Goal: Information Seeking & Learning: Learn about a topic

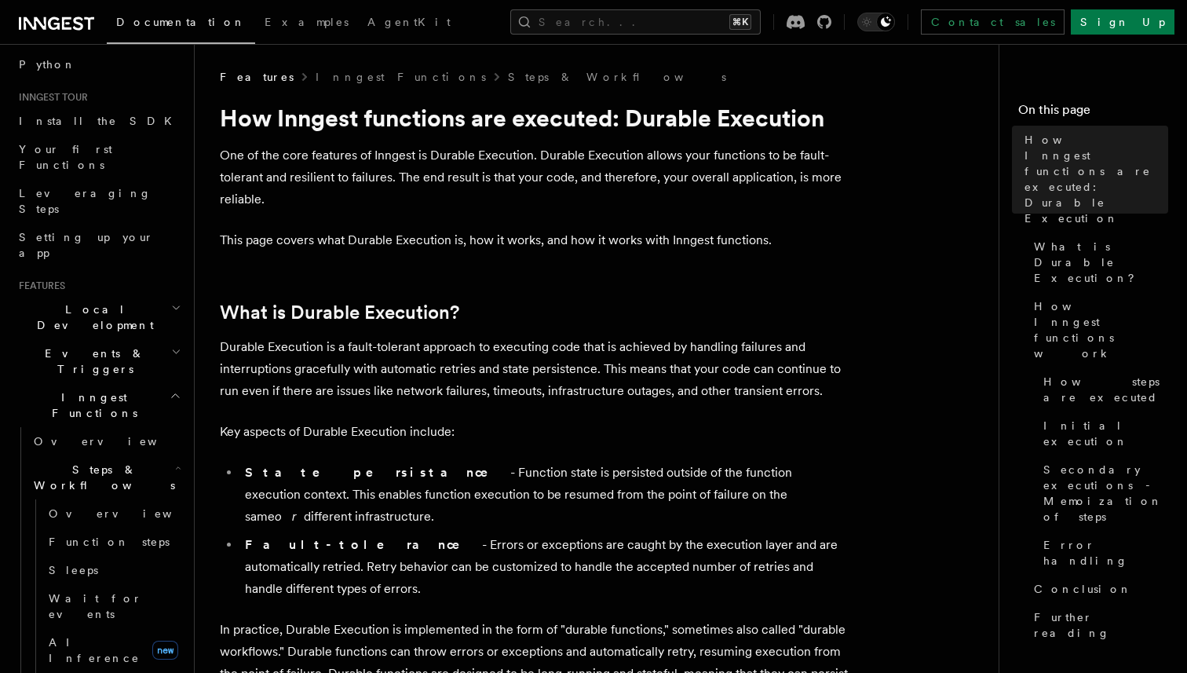
scroll to position [131, 0]
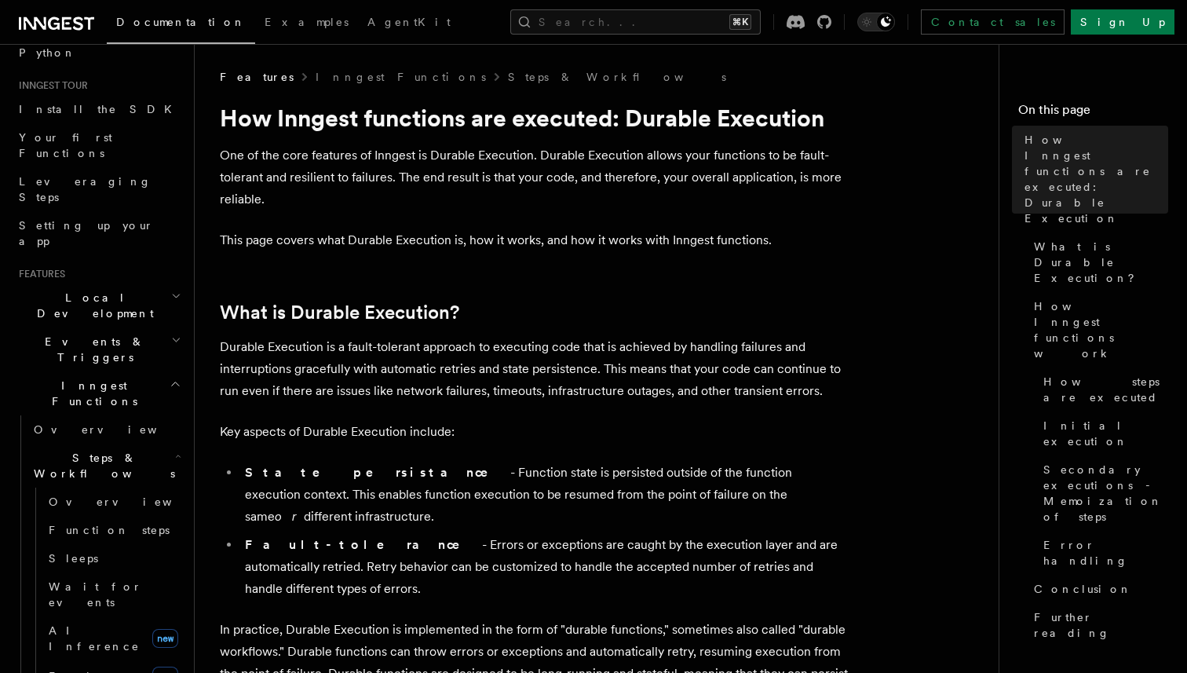
click at [107, 327] on h2 "Events & Triggers" at bounding box center [99, 349] width 172 height 44
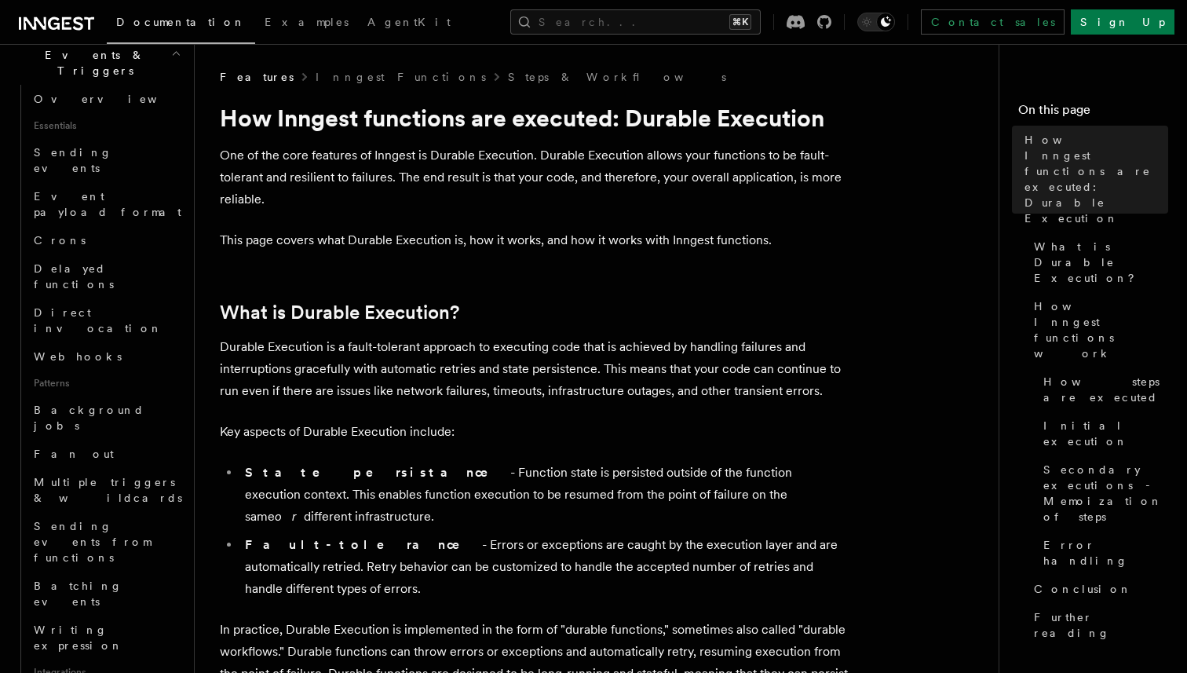
scroll to position [456, 0]
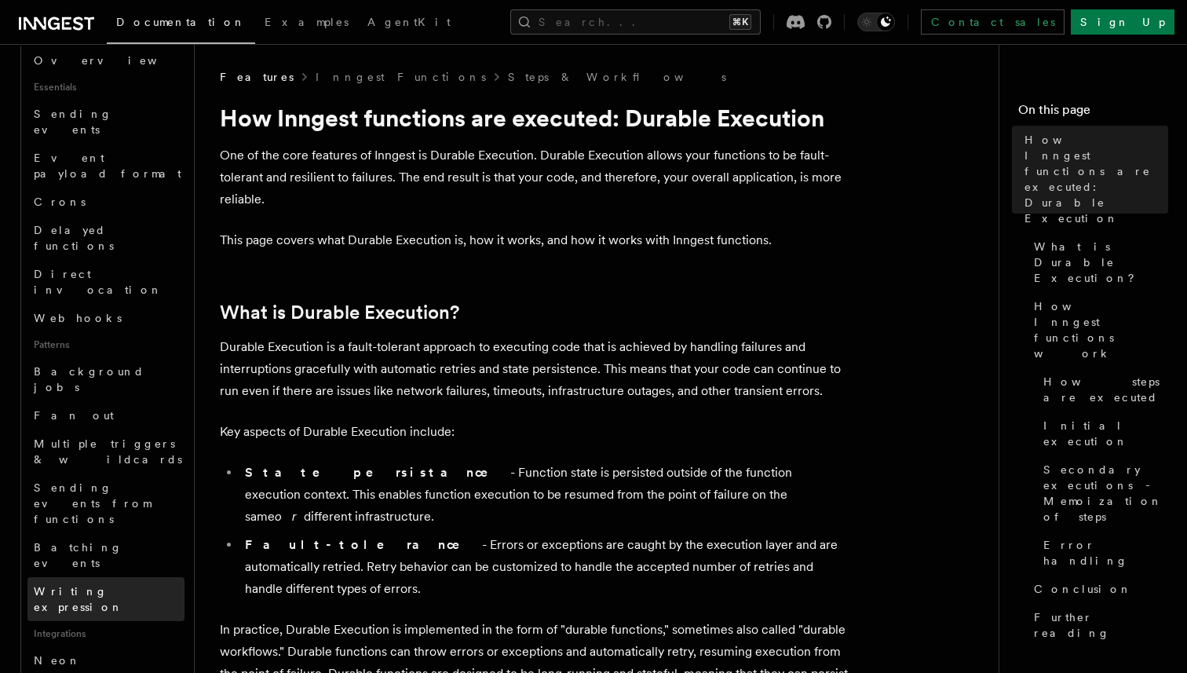
click at [172, 577] on link "Writing expression" at bounding box center [105, 599] width 157 height 44
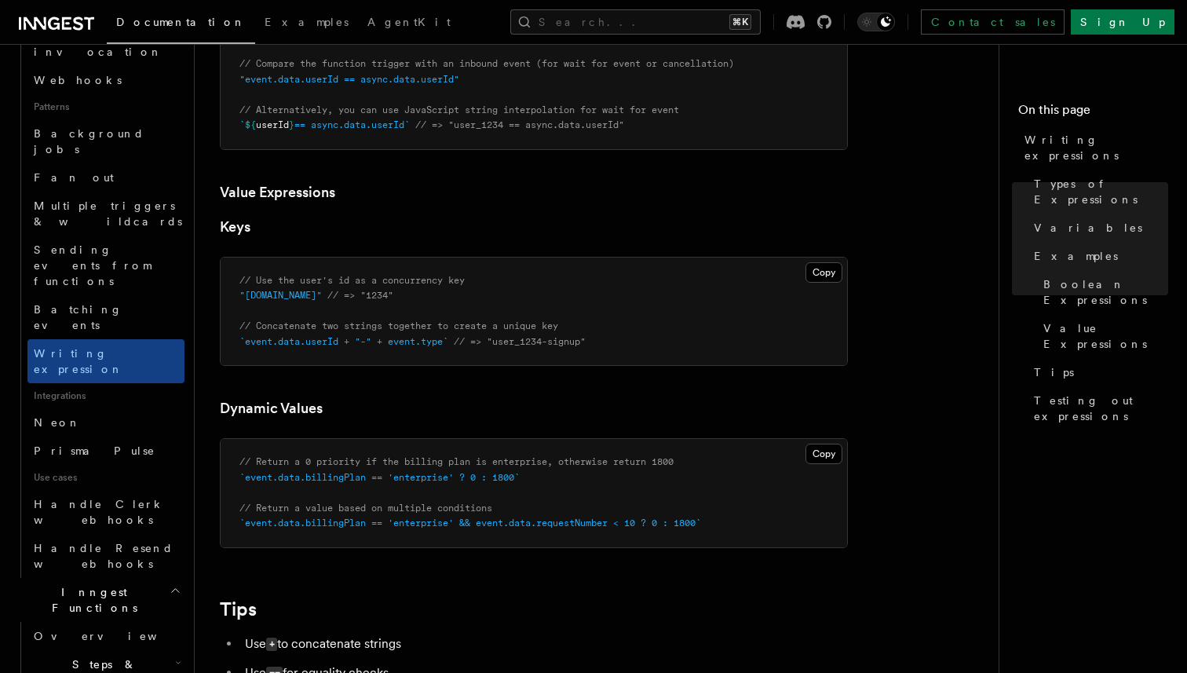
scroll to position [1134, 0]
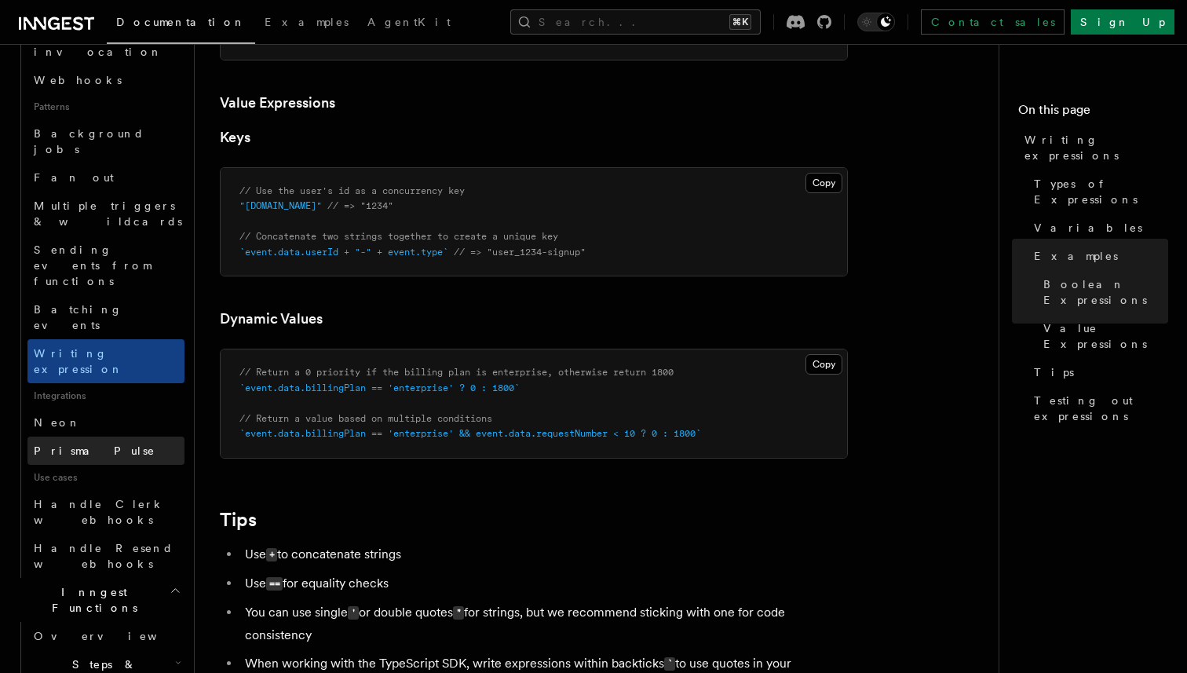
click at [138, 437] on link "Prisma Pulse" at bounding box center [105, 451] width 157 height 28
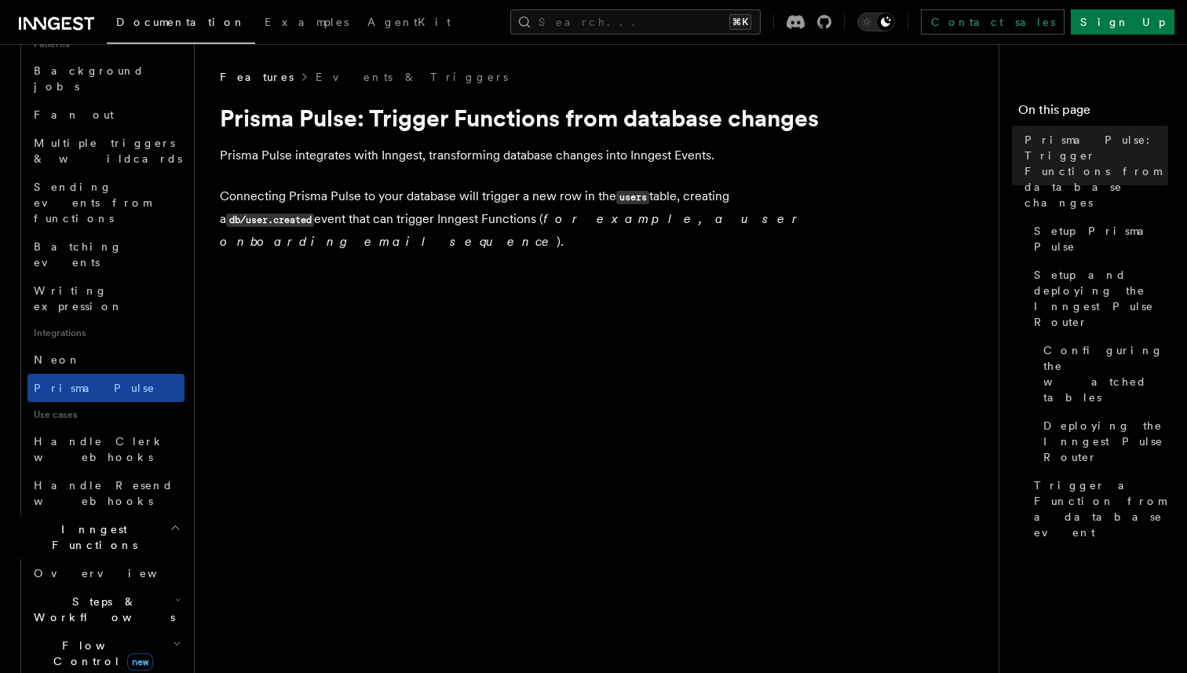
scroll to position [758, 0]
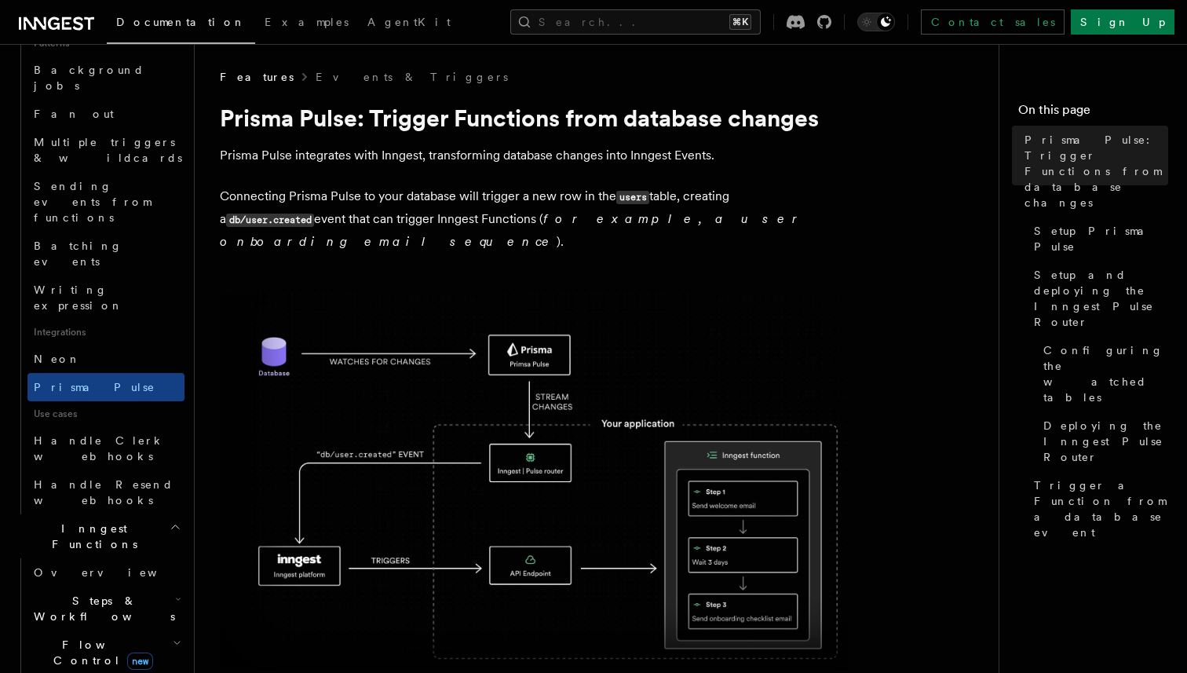
click at [137, 630] on h2 "Flow Control new" at bounding box center [105, 652] width 157 height 44
click at [144, 586] on h2 "Steps & Workflows" at bounding box center [105, 608] width 157 height 44
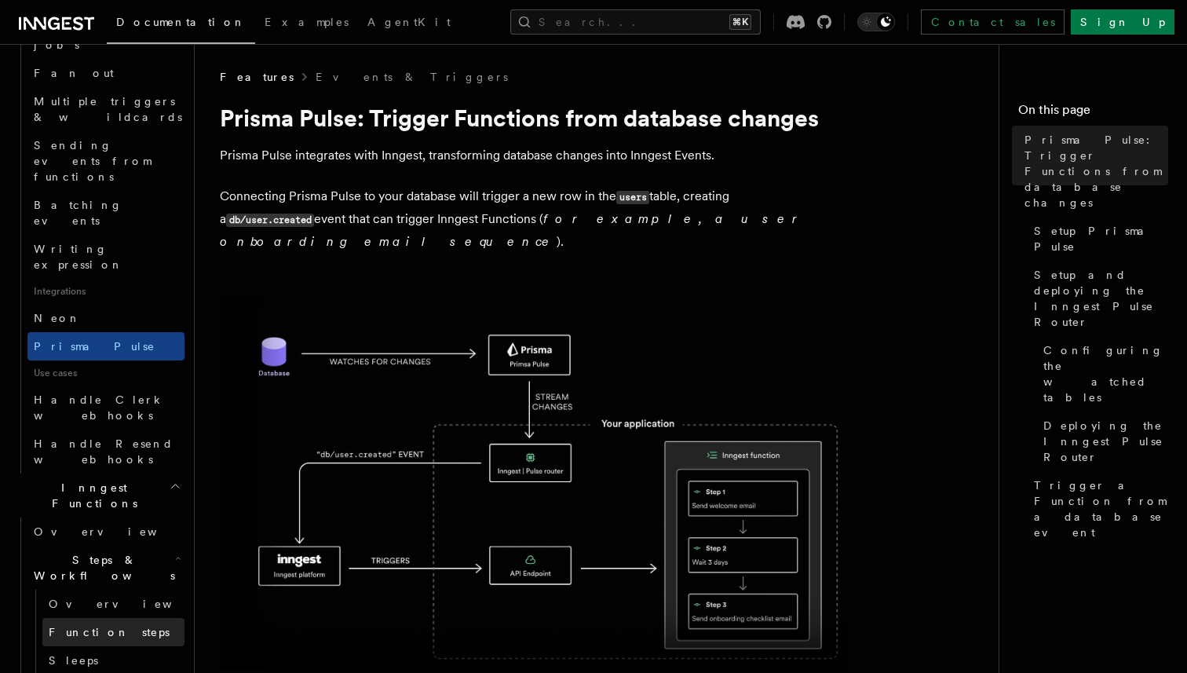
scroll to position [800, 0]
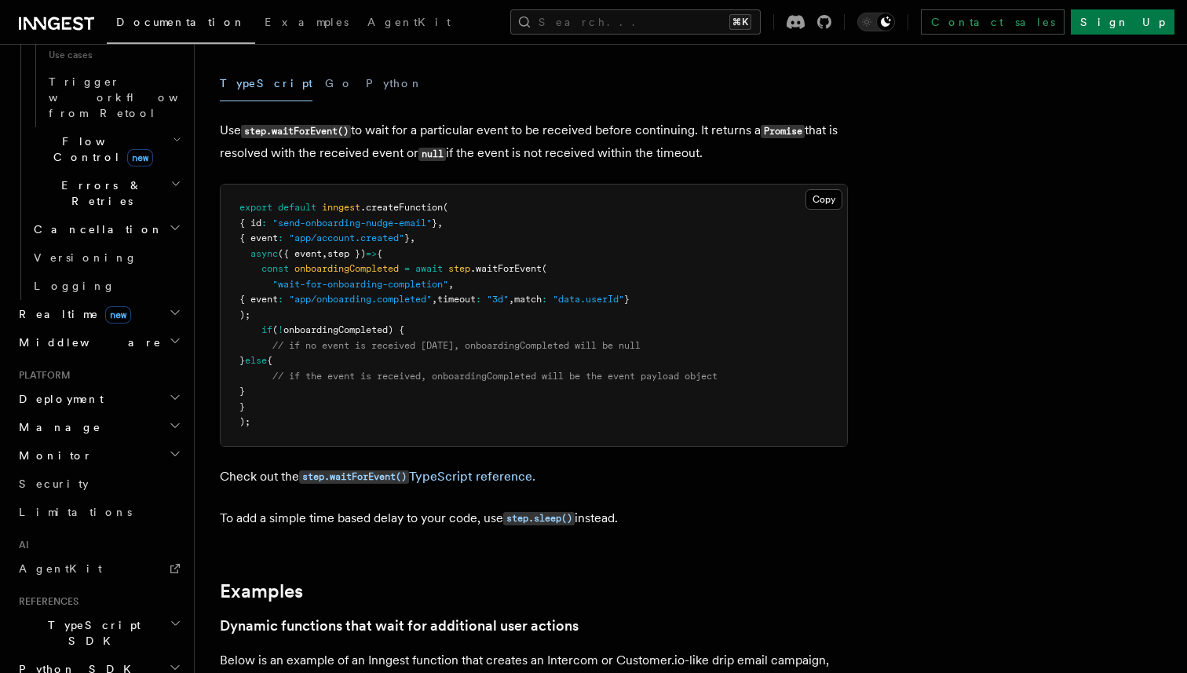
scroll to position [1007, 0]
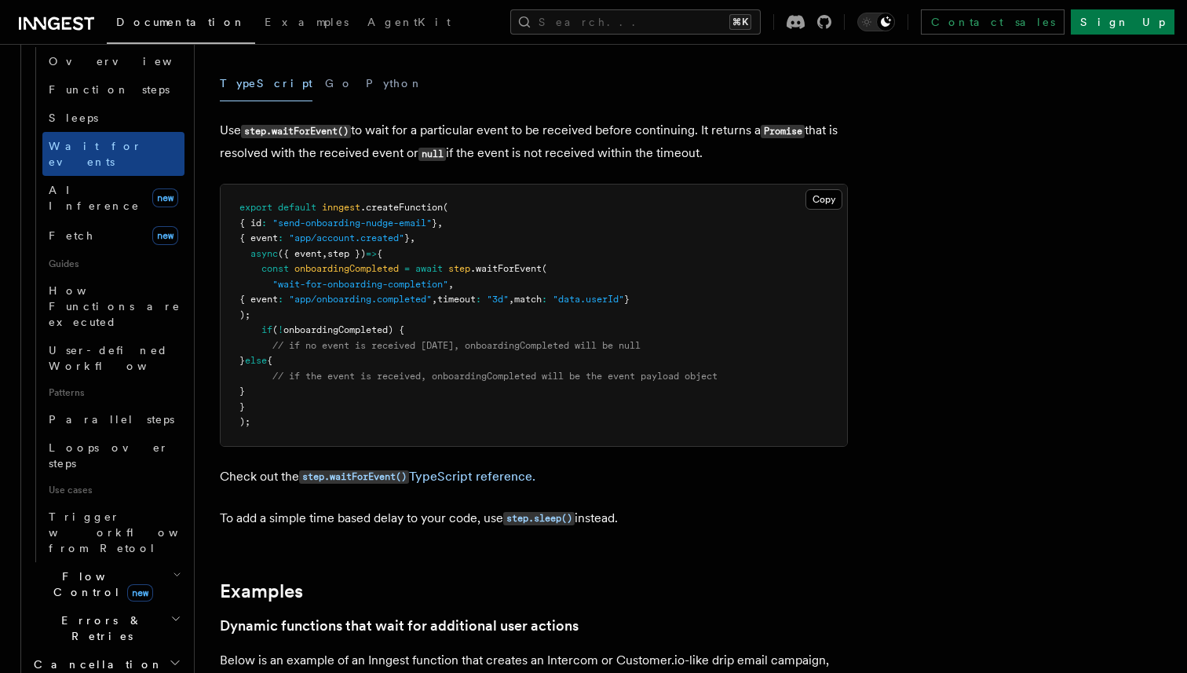
scroll to position [0, 0]
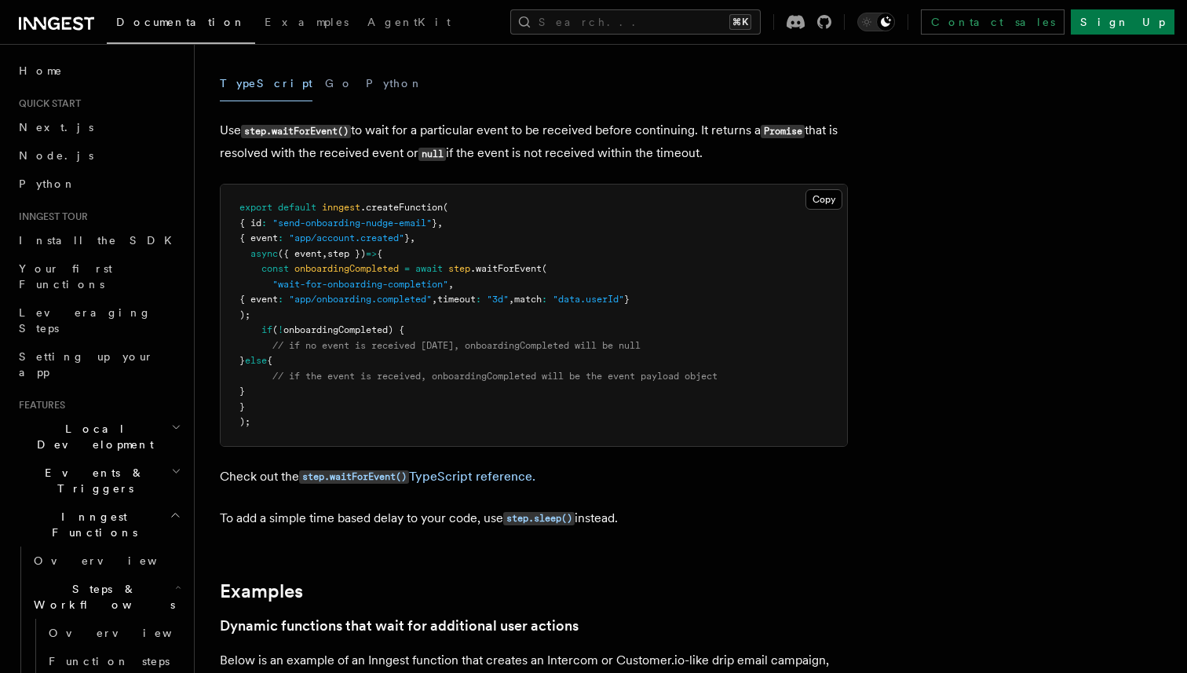
click at [117, 458] on h2 "Events & Triggers" at bounding box center [99, 480] width 172 height 44
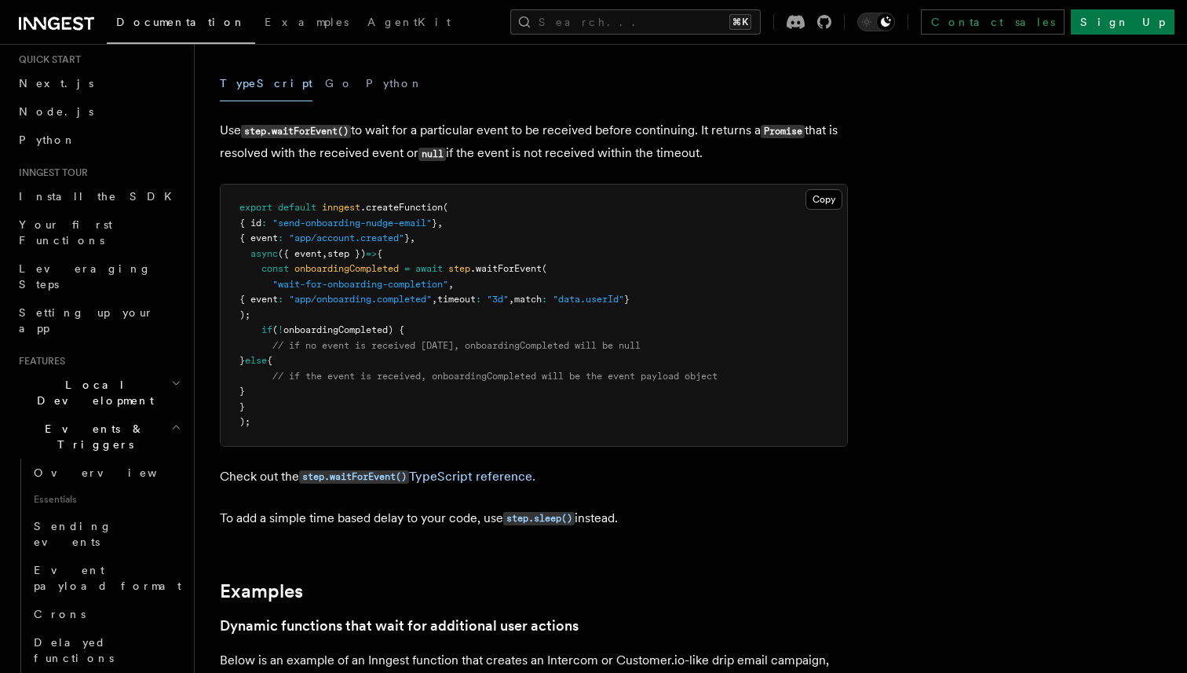
scroll to position [45, 0]
click at [117, 458] on link "Overview" at bounding box center [105, 472] width 157 height 28
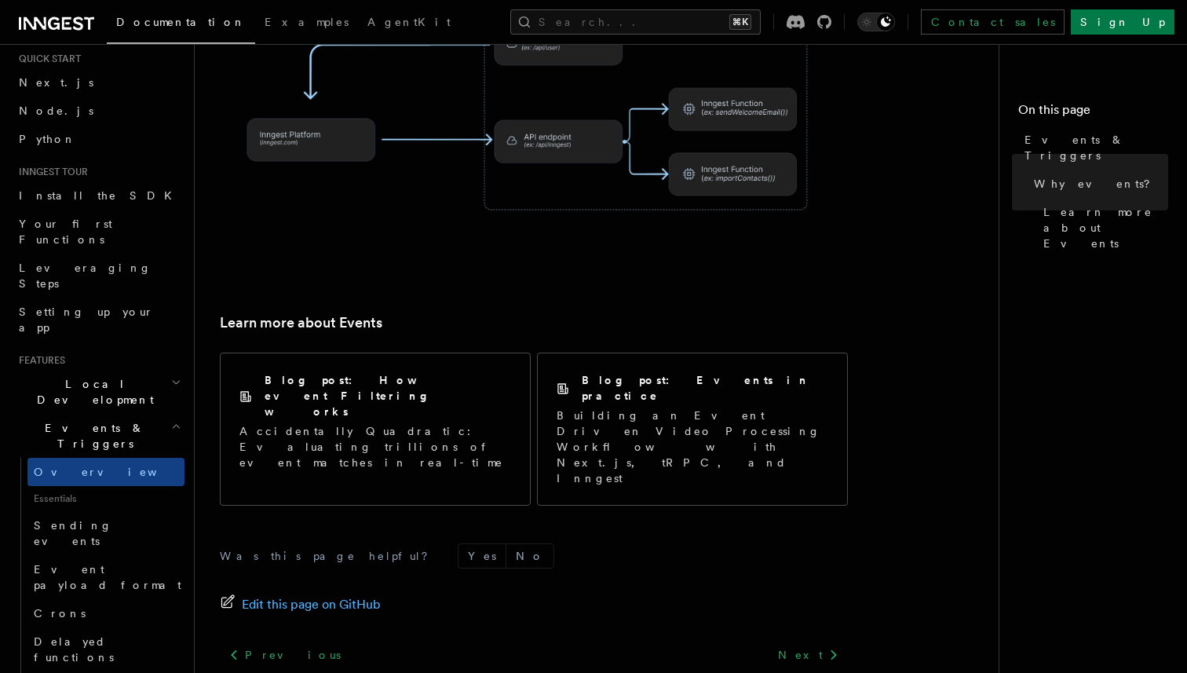
scroll to position [1014, 0]
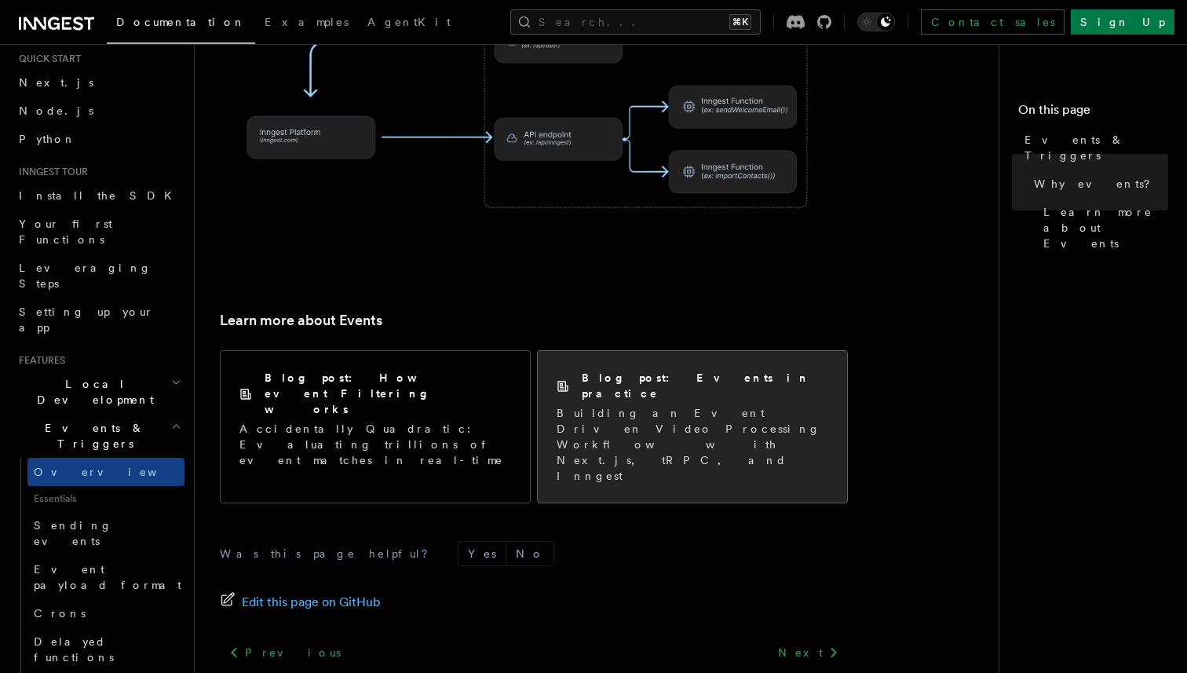
click at [649, 405] on p "Building an Event Driven Video Processing Workflow with Next.js, tRPC, and Inng…" at bounding box center [693, 444] width 272 height 79
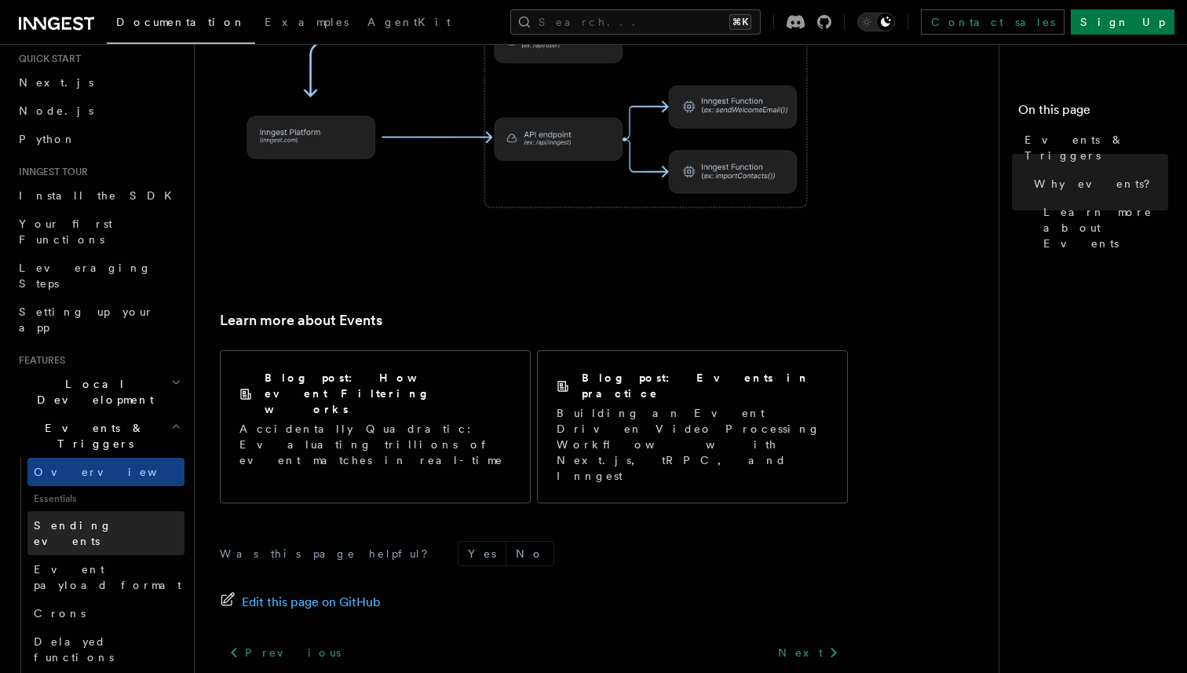
click at [97, 519] on span "Sending events" at bounding box center [73, 533] width 79 height 28
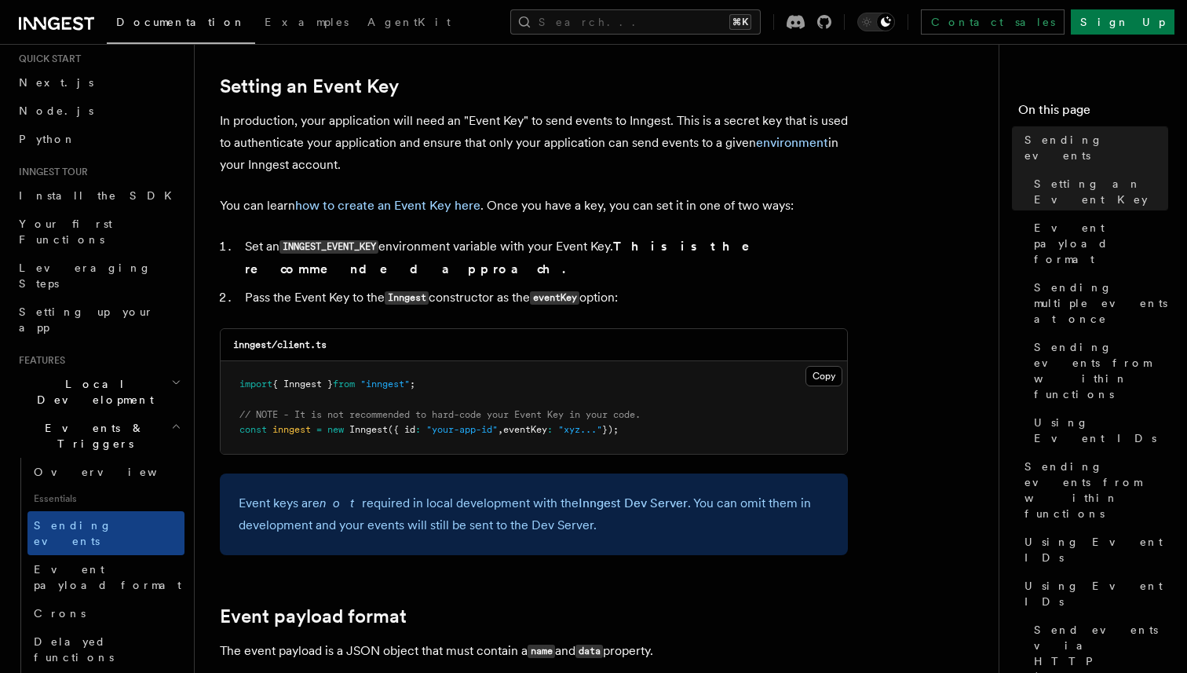
scroll to position [1183, 0]
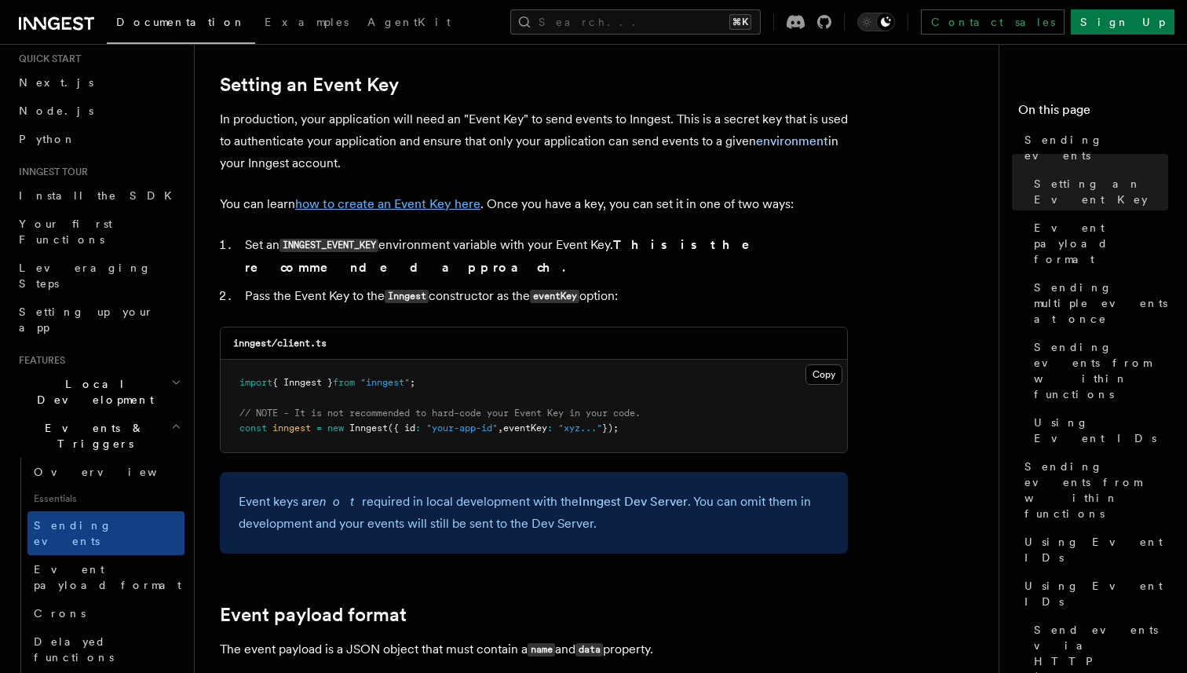
click at [443, 206] on link "how to create an Event Key here" at bounding box center [387, 203] width 185 height 15
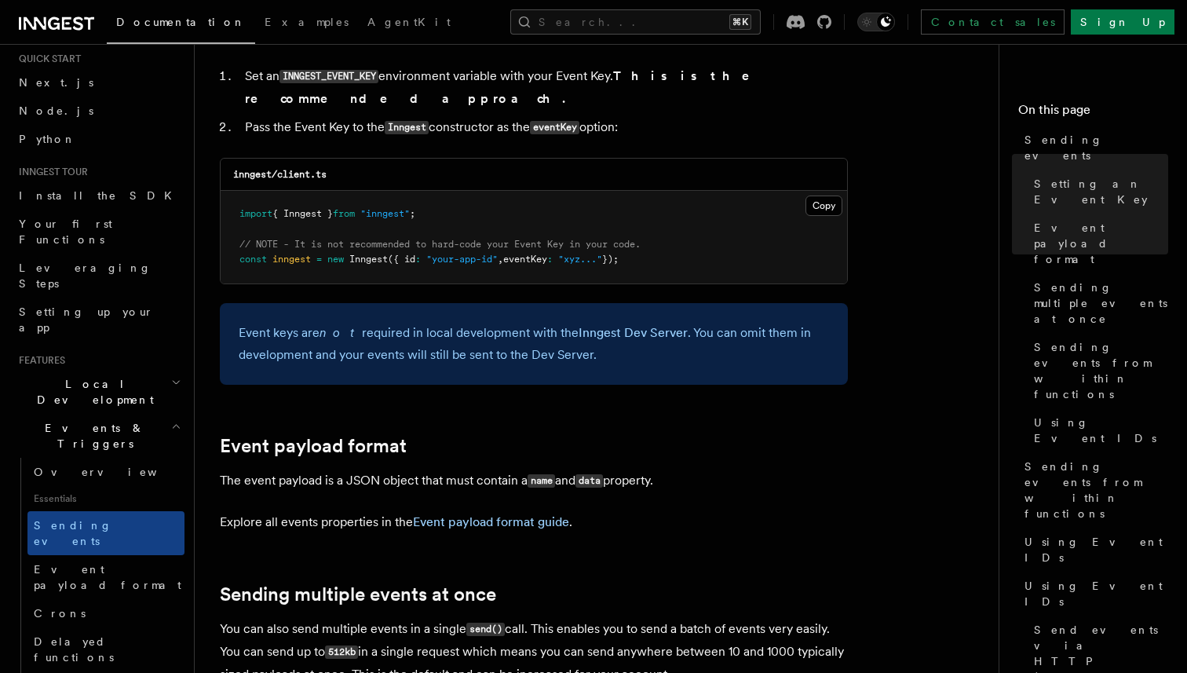
scroll to position [1354, 0]
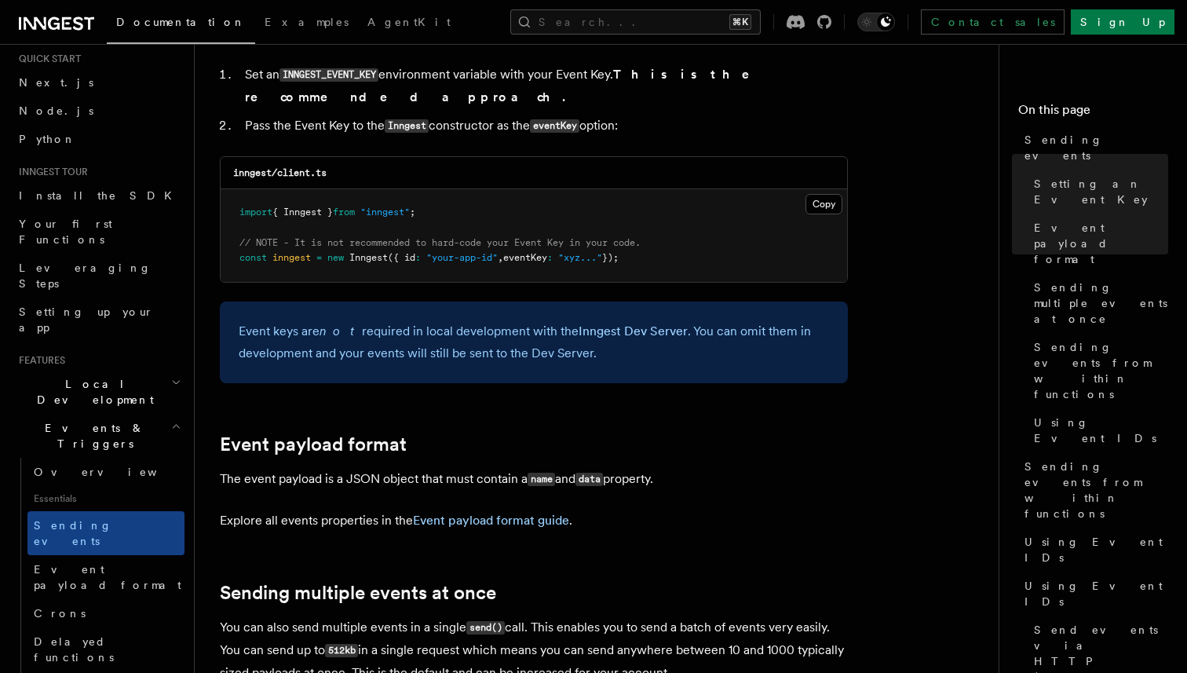
click at [535, 331] on p "Event keys are not required in local development with the Inngest Dev Server . …" at bounding box center [534, 342] width 590 height 44
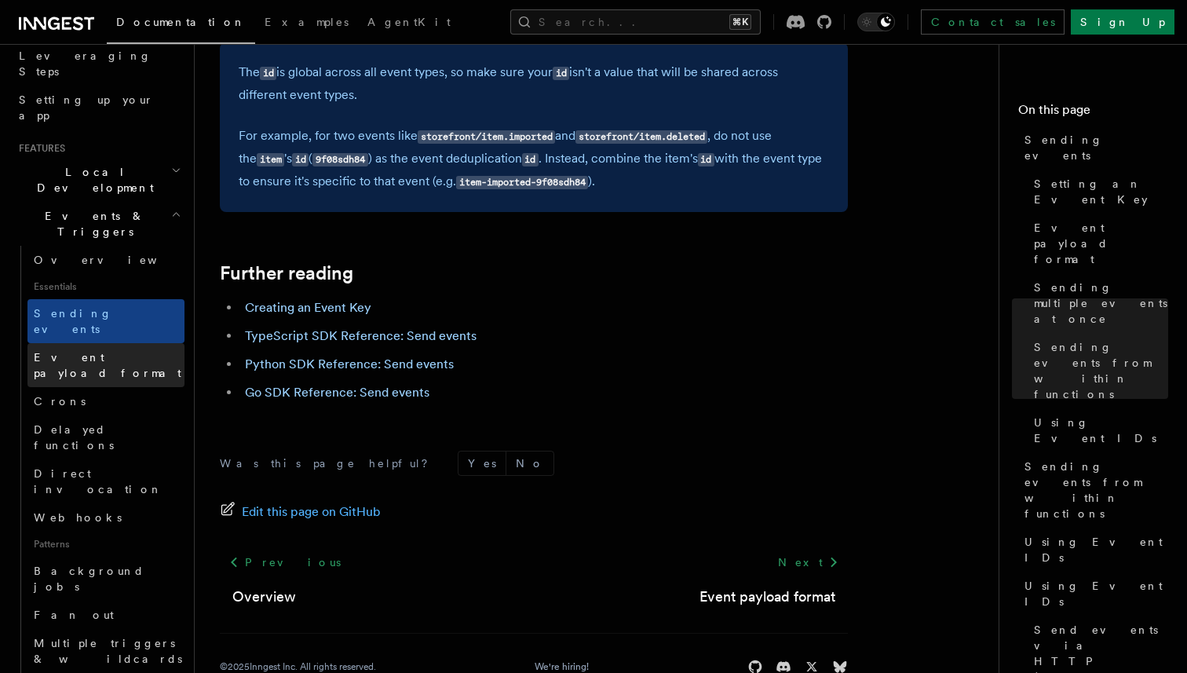
scroll to position [258, 0]
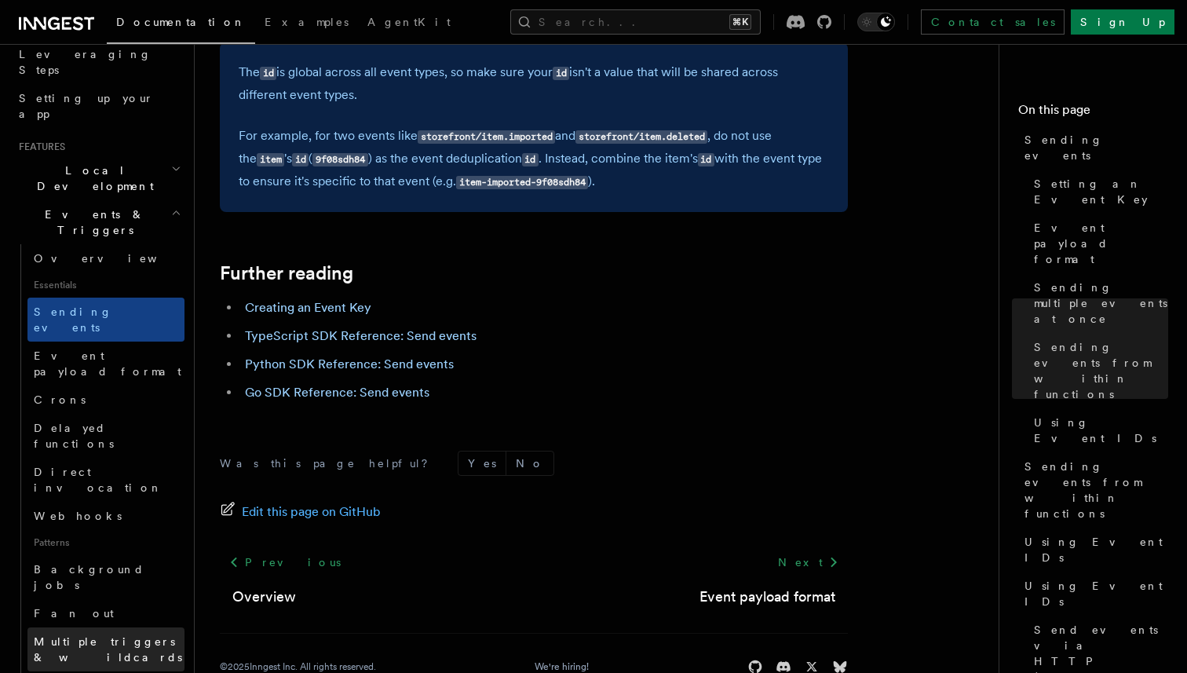
click at [153, 627] on link "Multiple triggers & wildcards" at bounding box center [105, 649] width 157 height 44
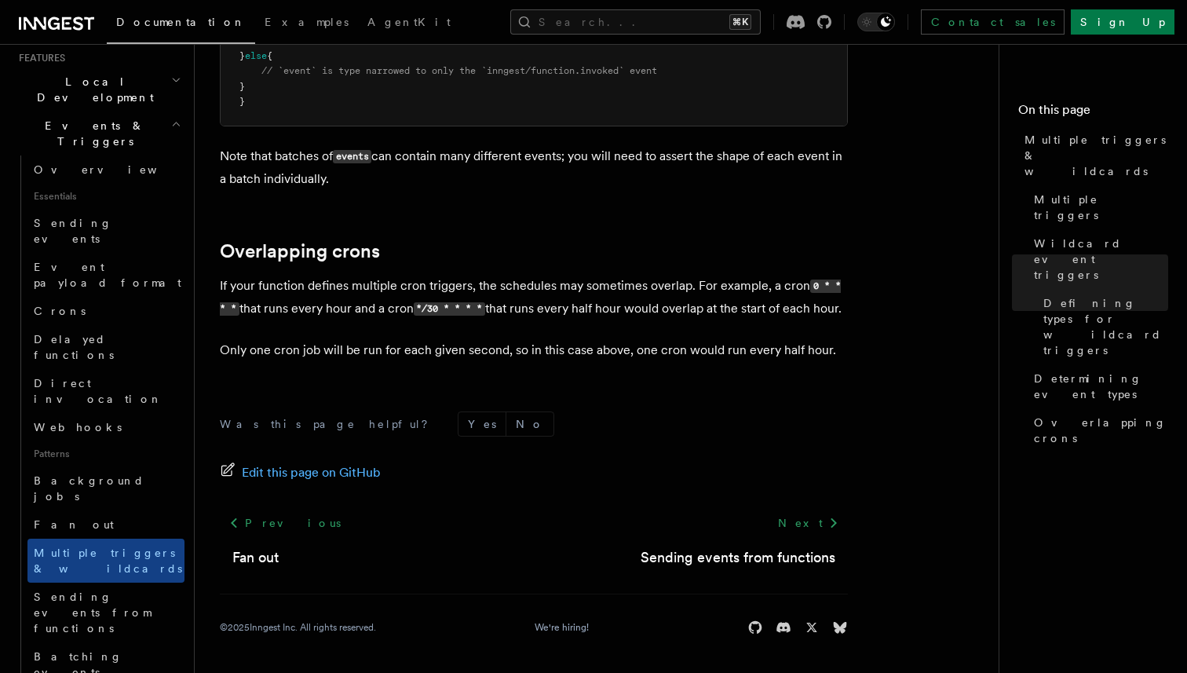
scroll to position [374, 0]
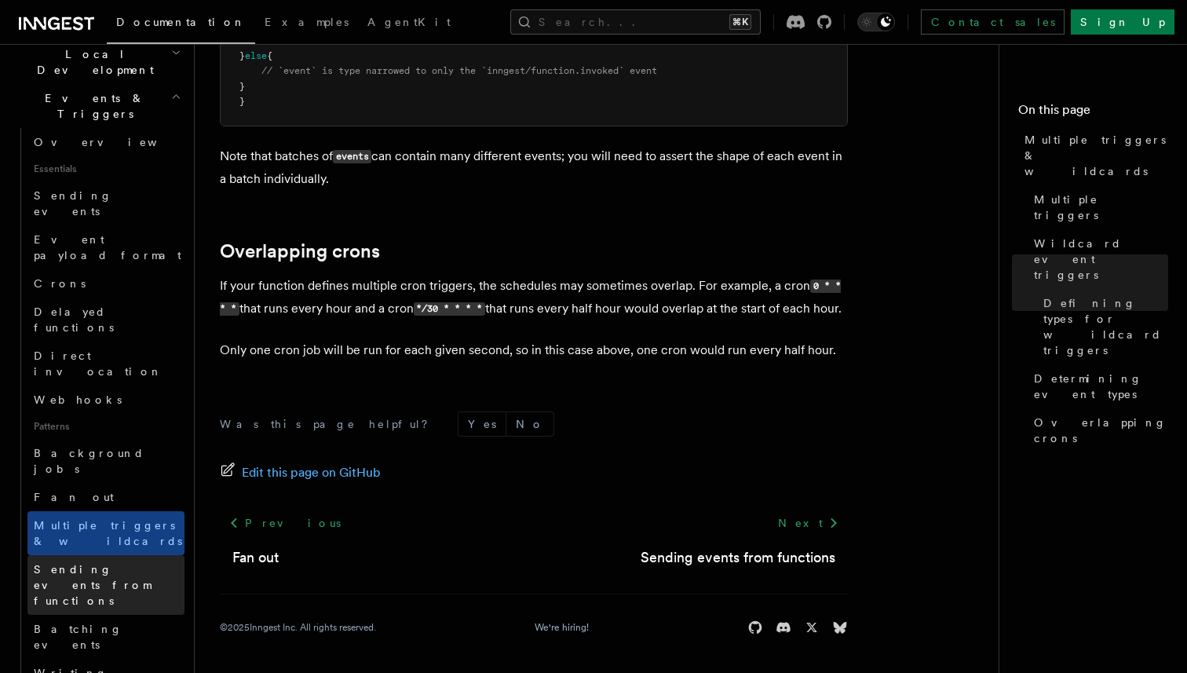
click at [127, 563] on span "Sending events from functions" at bounding box center [92, 585] width 117 height 44
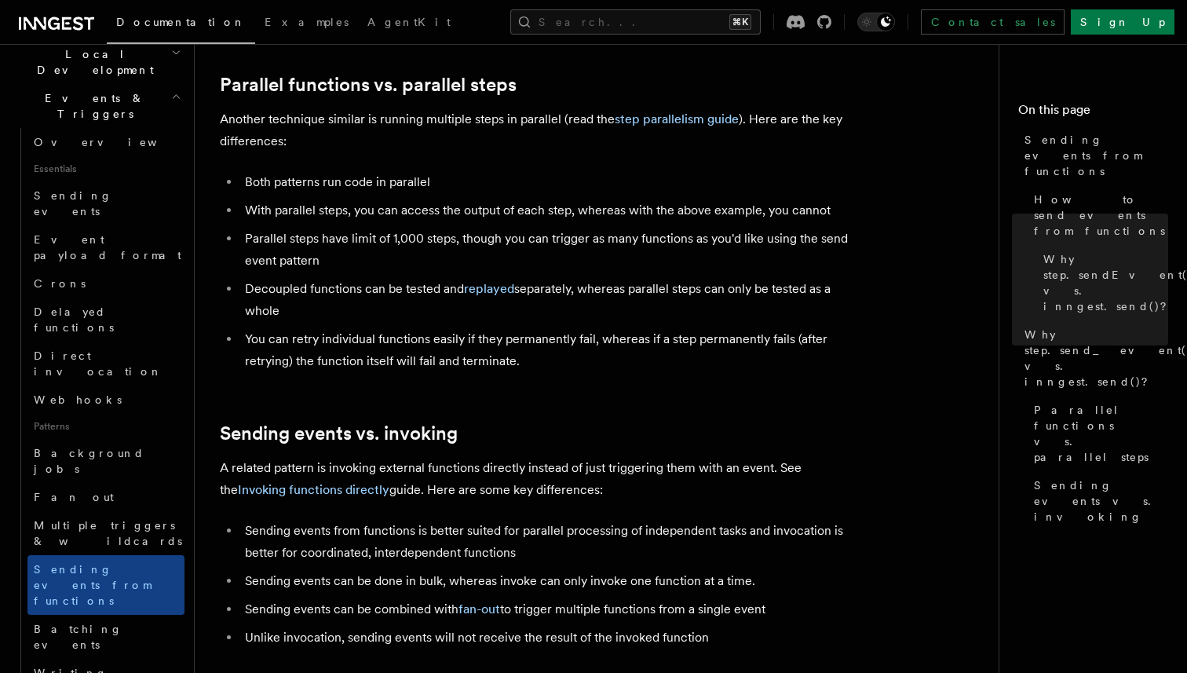
scroll to position [1828, 0]
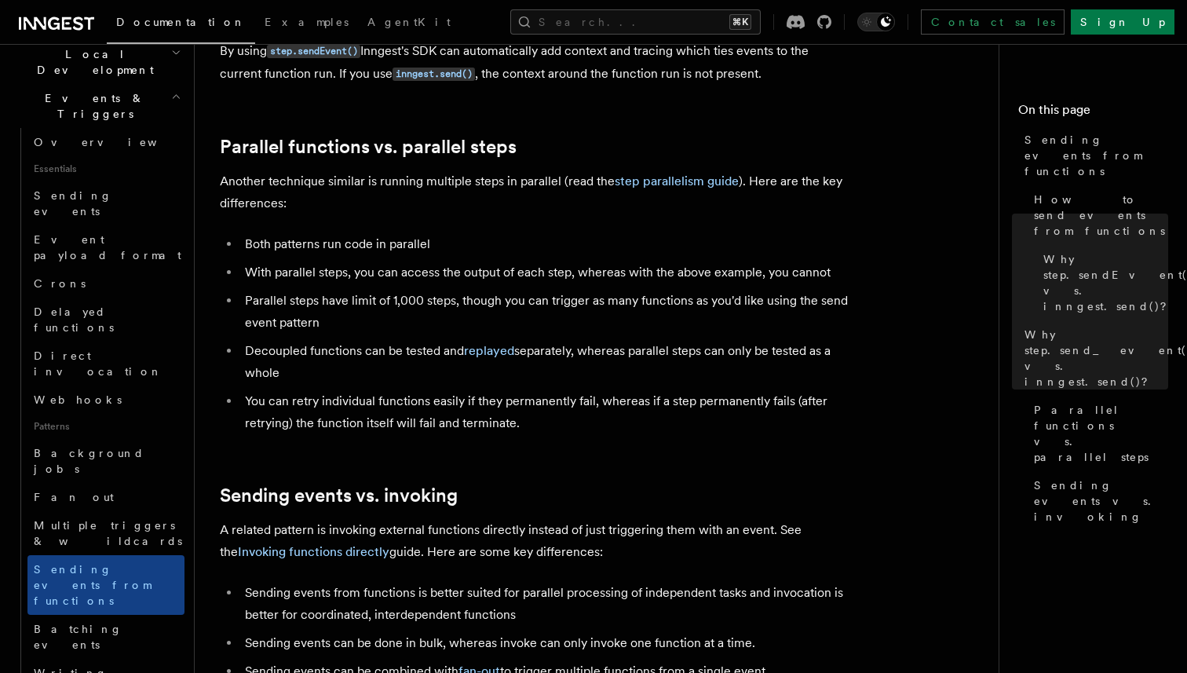
click at [398, 340] on li "Decoupled functions can be tested and replayed separately, whereas parallel ste…" at bounding box center [544, 362] width 608 height 44
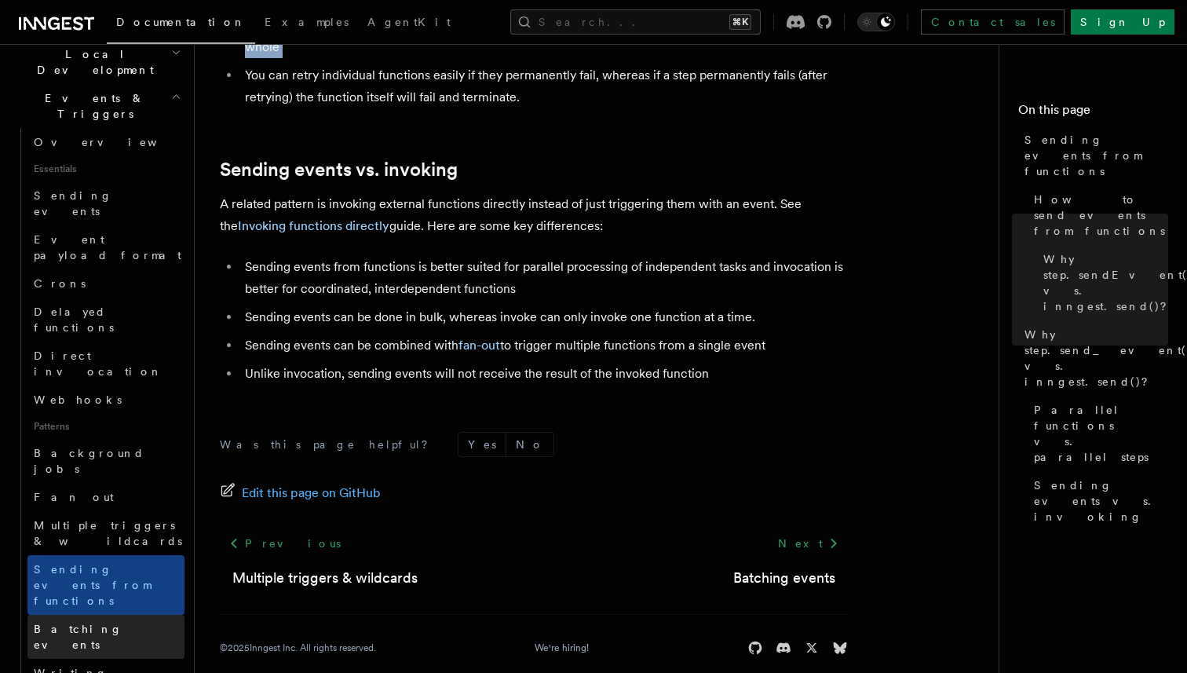
scroll to position [388, 0]
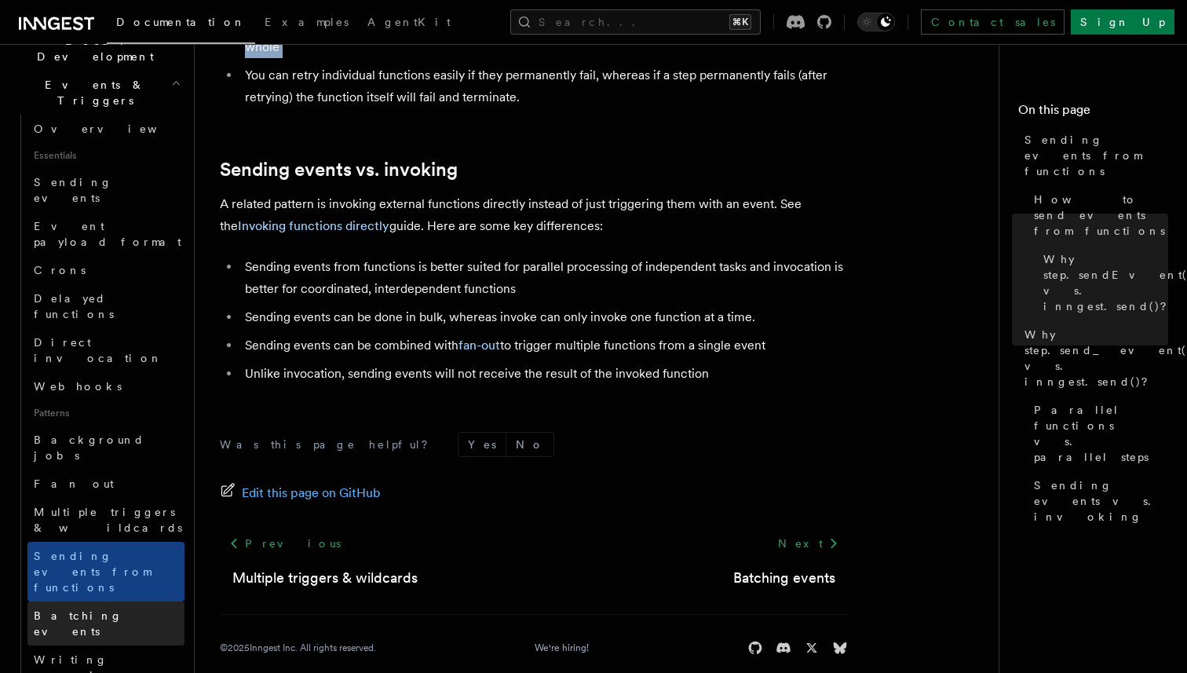
click at [115, 601] on link "Batching events" at bounding box center [105, 623] width 157 height 44
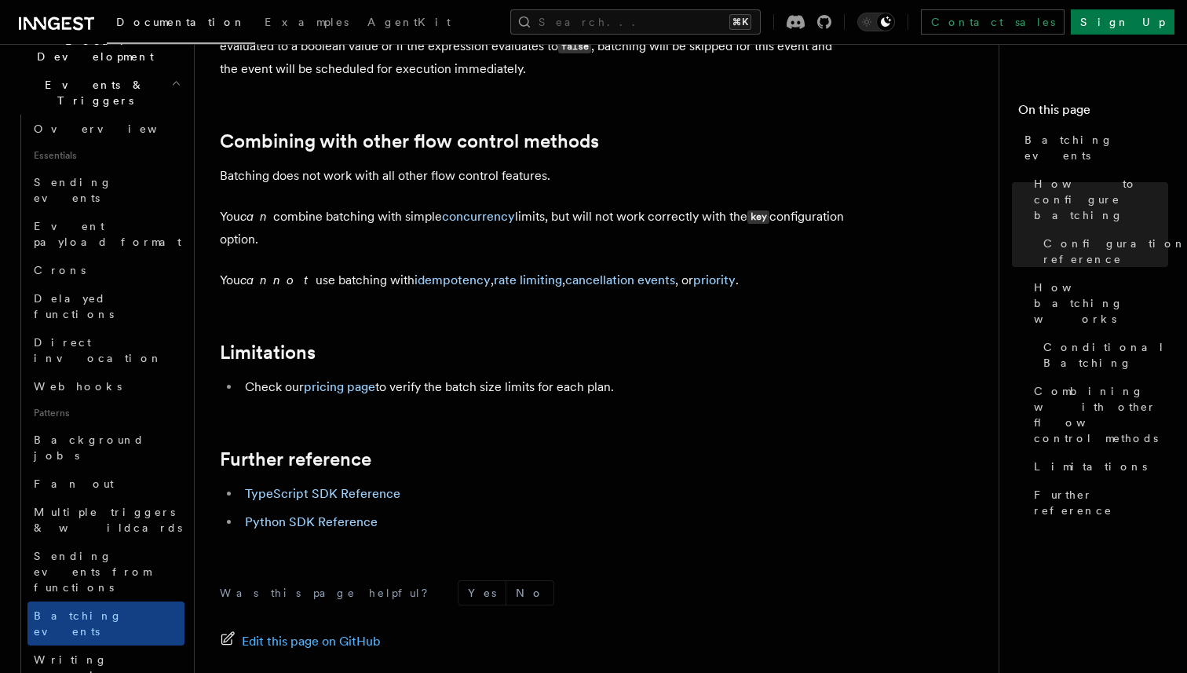
scroll to position [1821, 0]
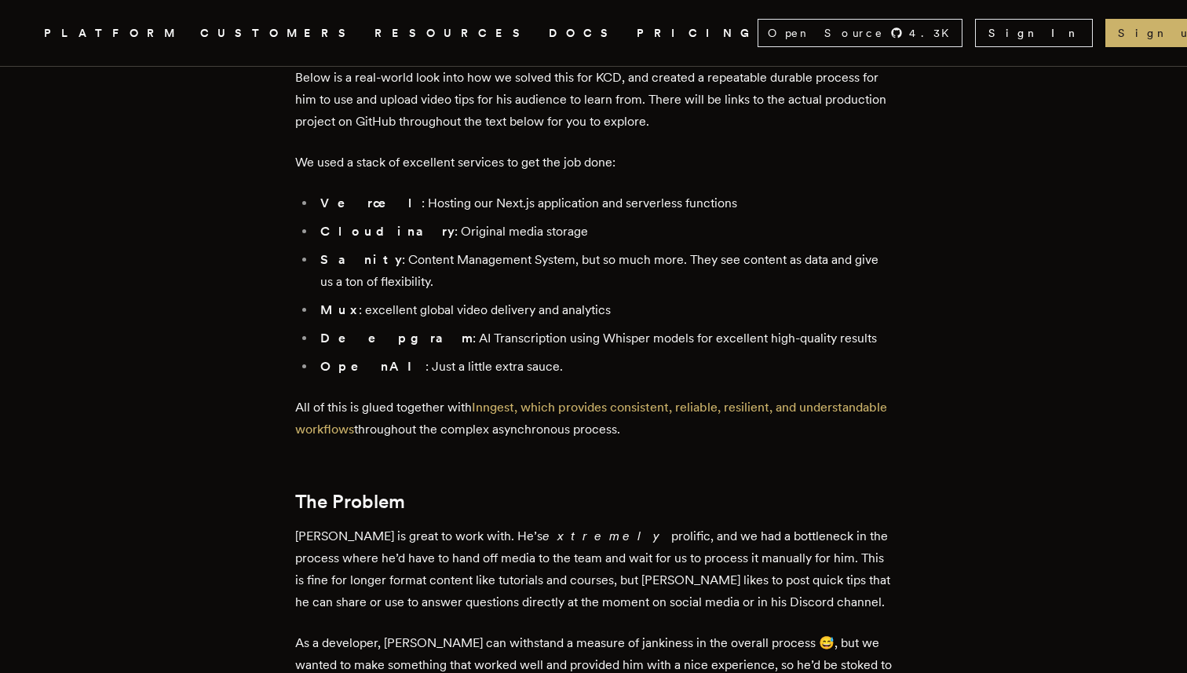
scroll to position [1252, 0]
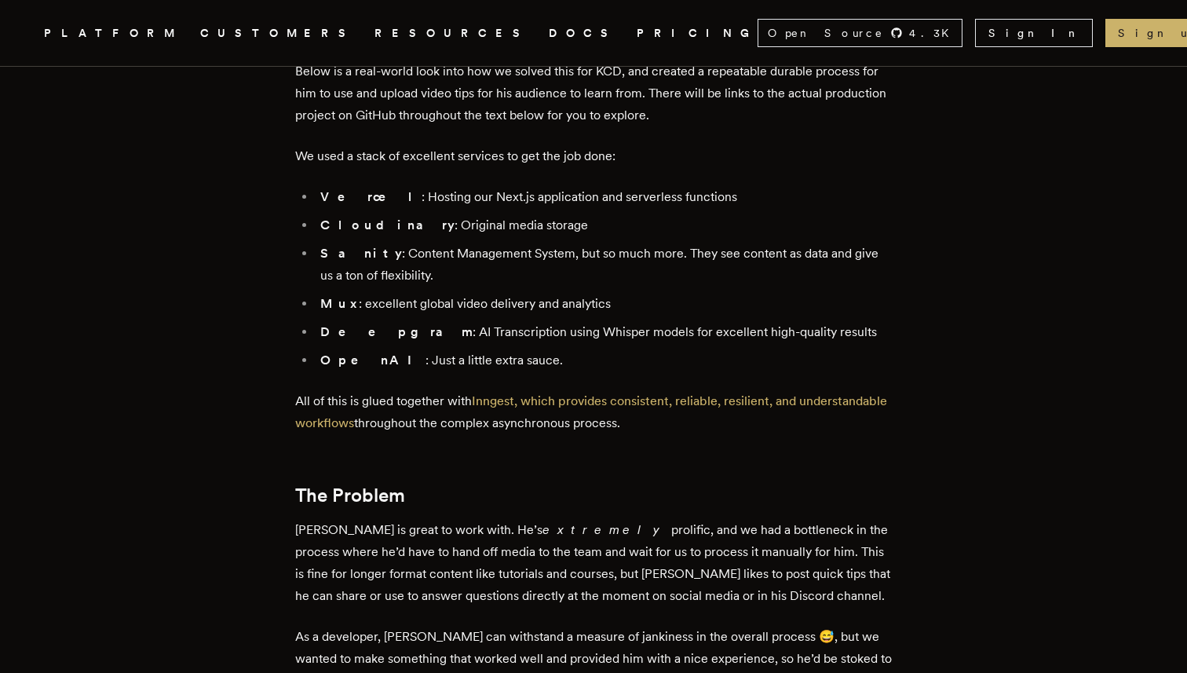
click at [490, 331] on li "Deepgram : AI Transcription using Whisper models for excellent high-quality res…" at bounding box center [604, 332] width 576 height 22
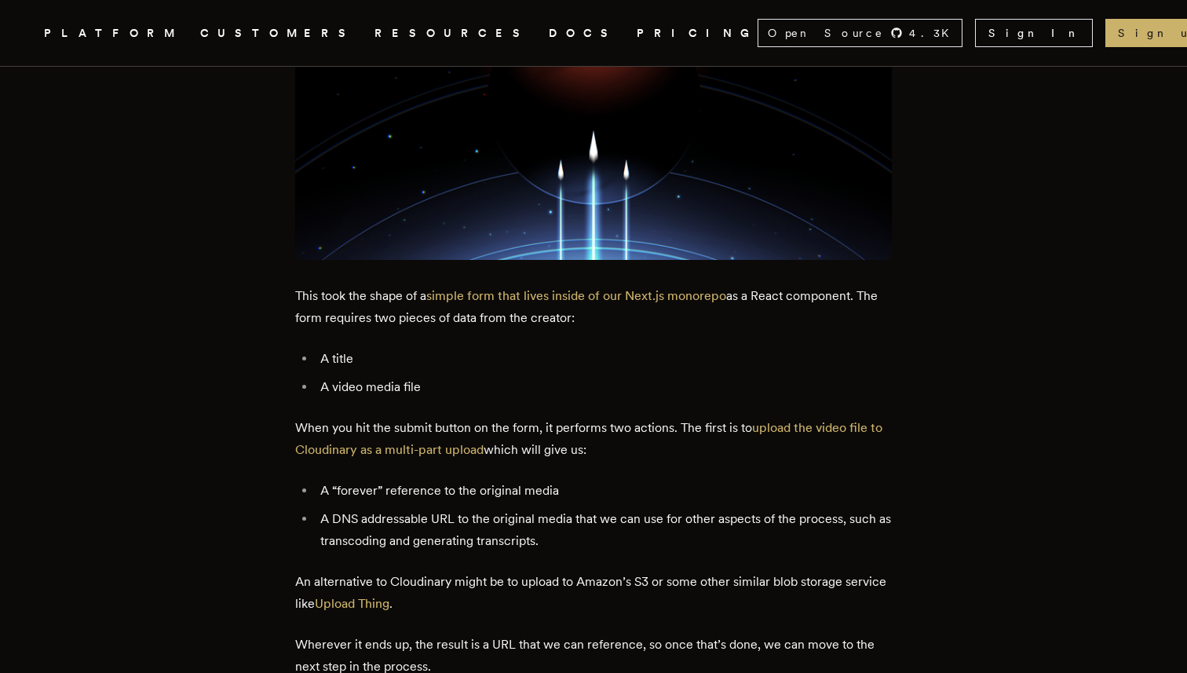
scroll to position [2269, 0]
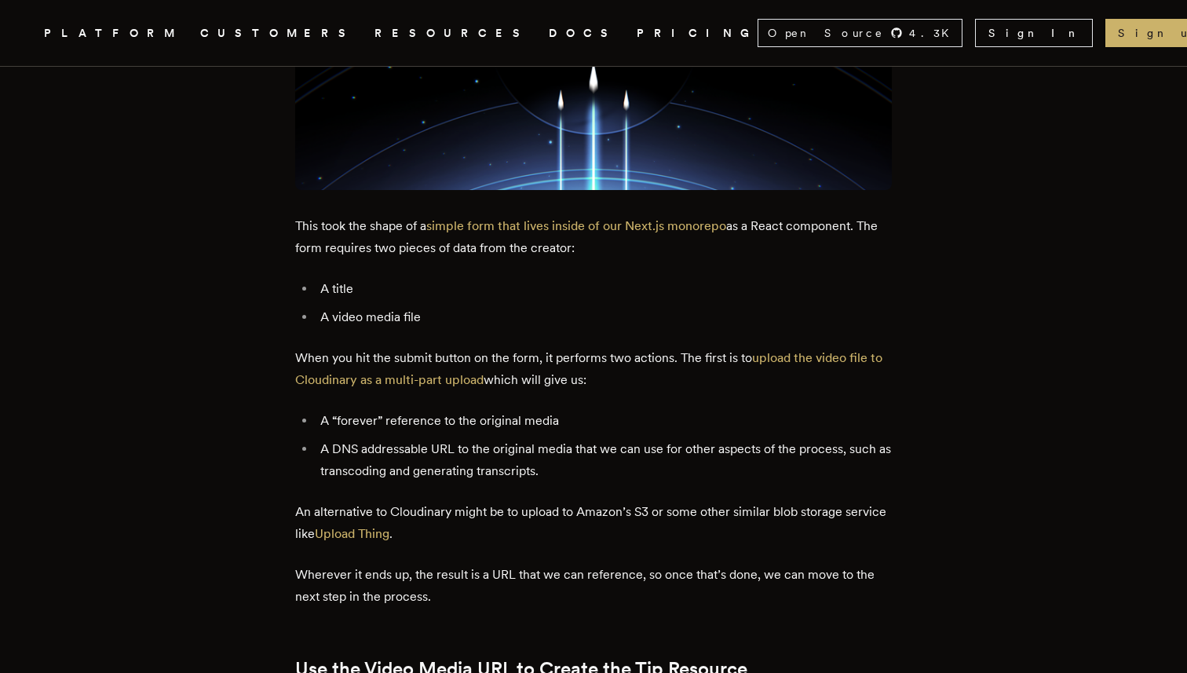
click at [626, 243] on p "This took the shape of a simple form that lives inside of our Next.js monorepo …" at bounding box center [593, 237] width 597 height 44
click at [626, 225] on link "simple form that lives inside of our Next.js monorepo" at bounding box center [576, 225] width 300 height 15
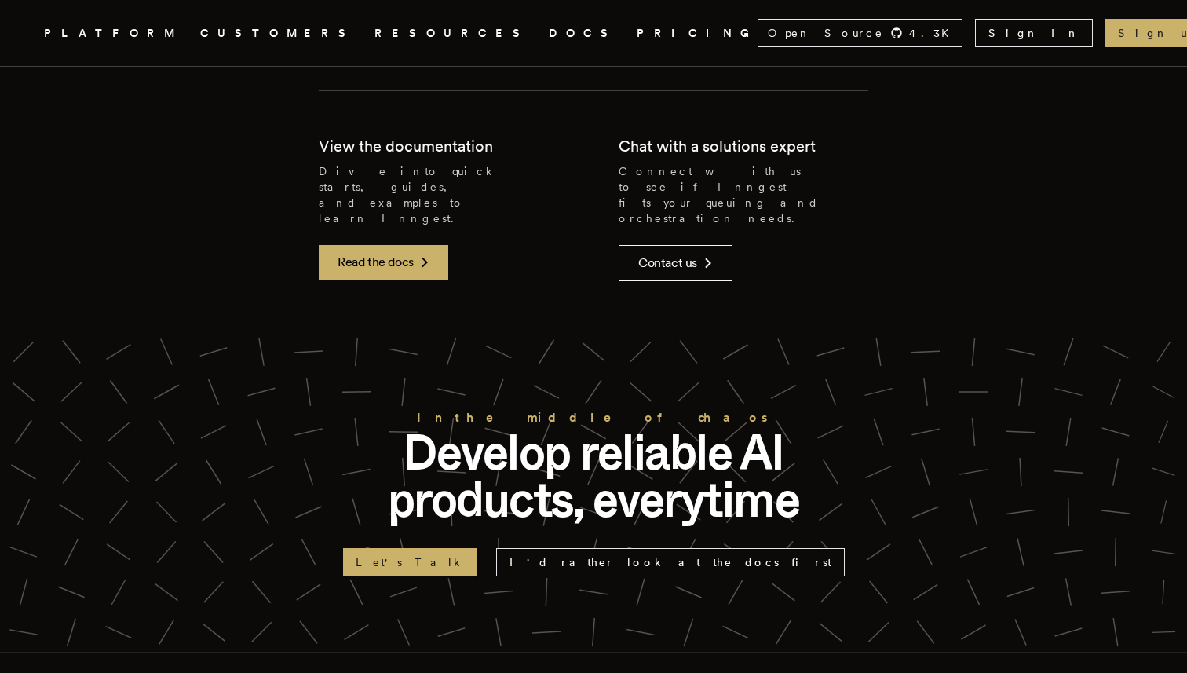
scroll to position [13222, 0]
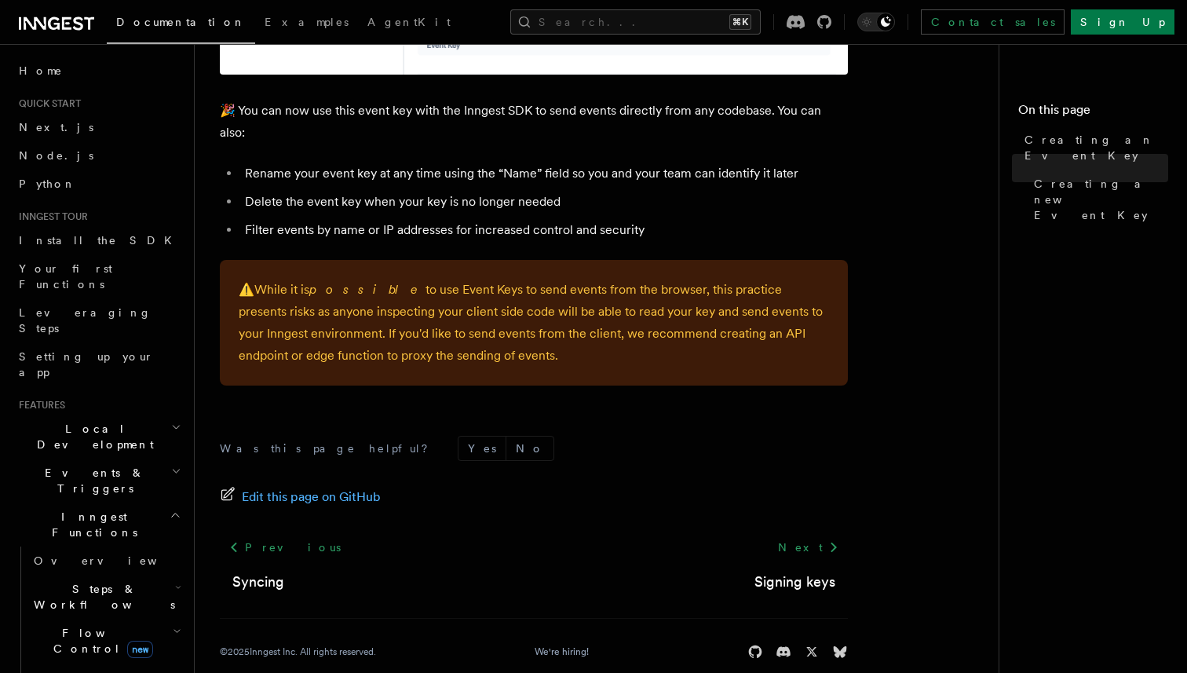
scroll to position [197, 0]
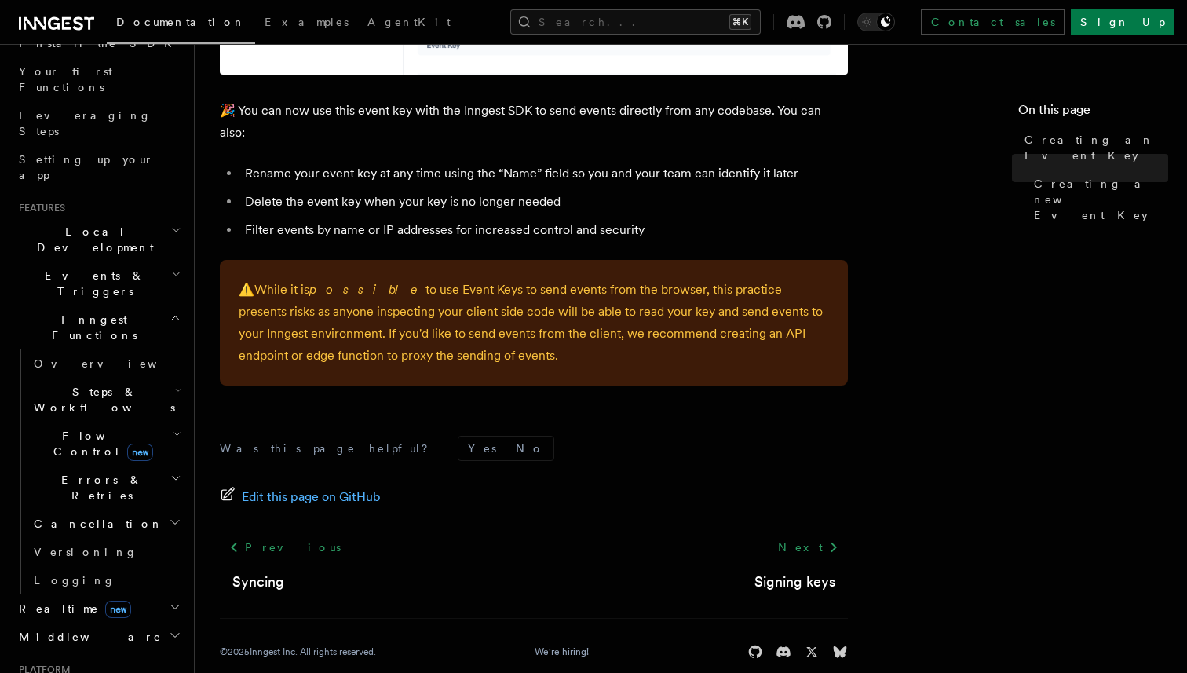
click at [125, 623] on h2 "Middleware" at bounding box center [99, 637] width 172 height 28
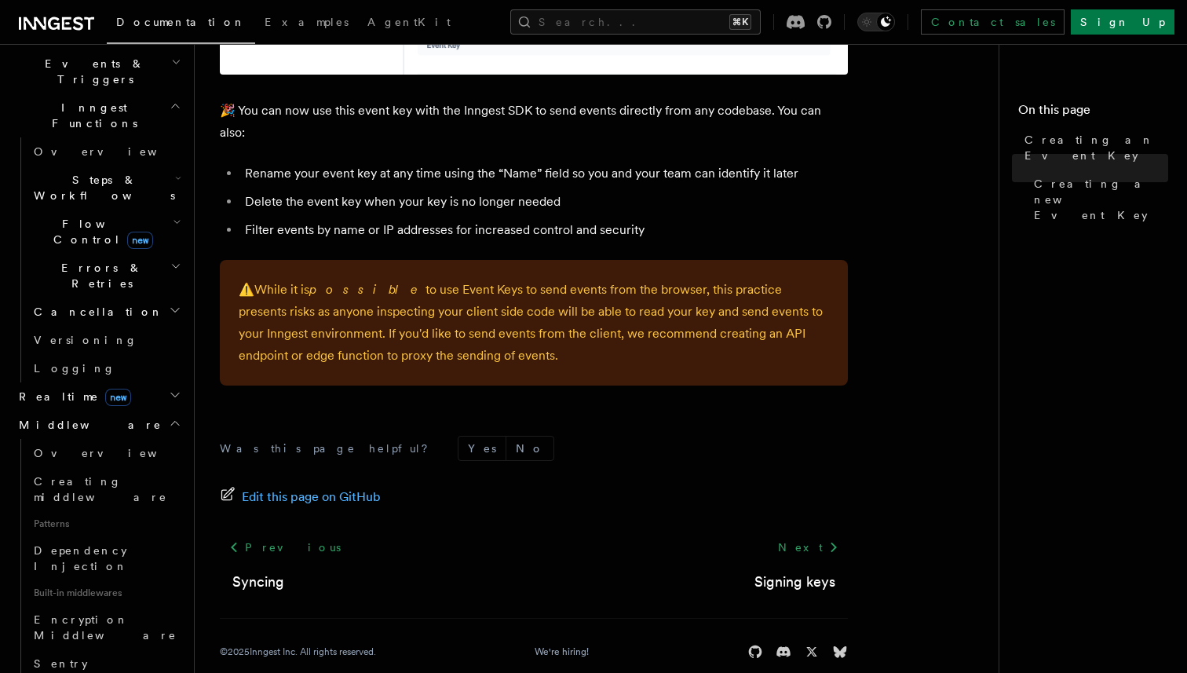
scroll to position [415, 0]
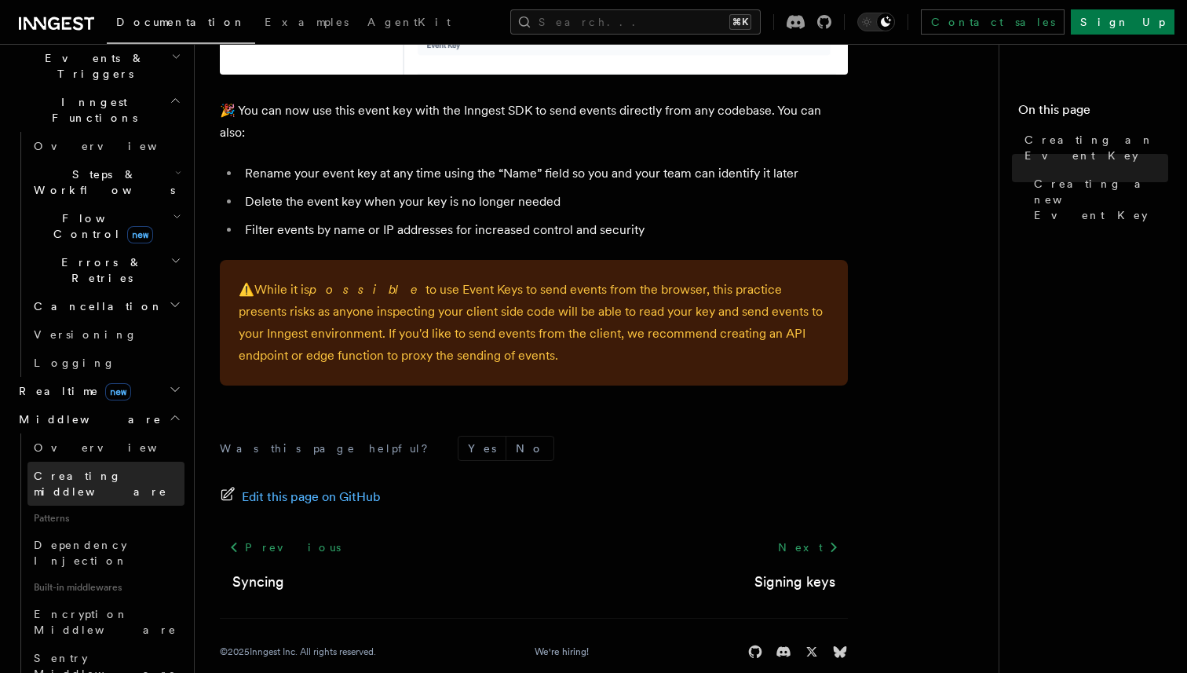
click at [135, 469] on span "Creating middleware" at bounding box center [100, 483] width 133 height 28
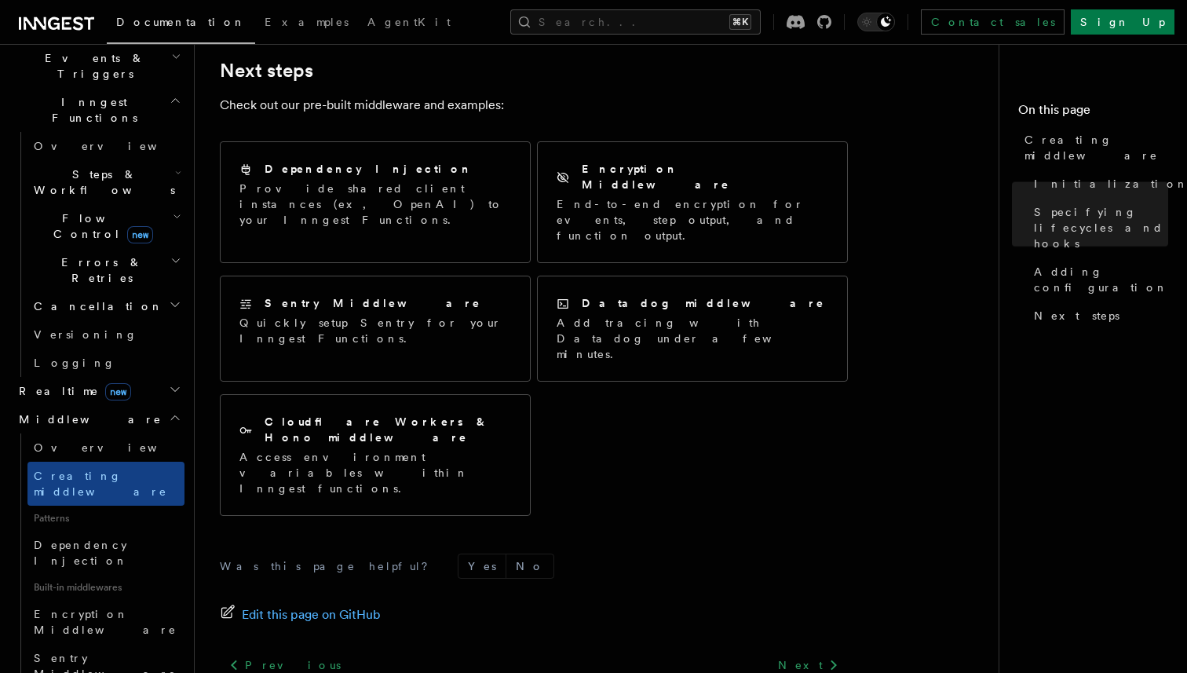
scroll to position [3295, 0]
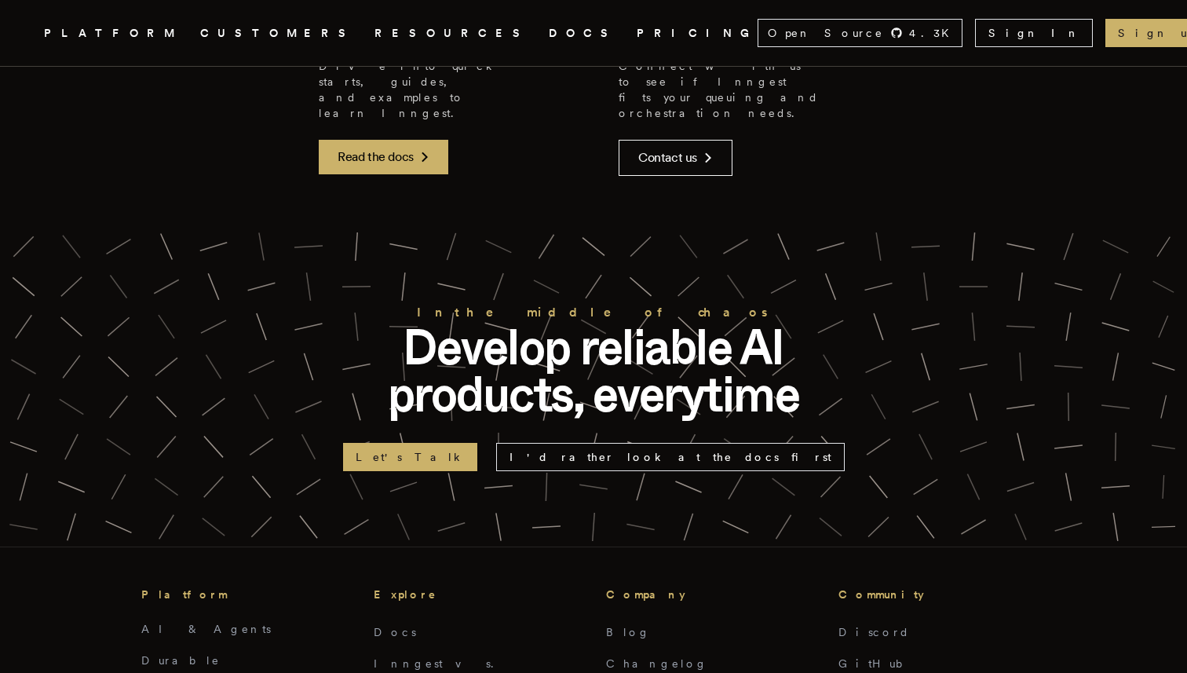
scroll to position [13336, 0]
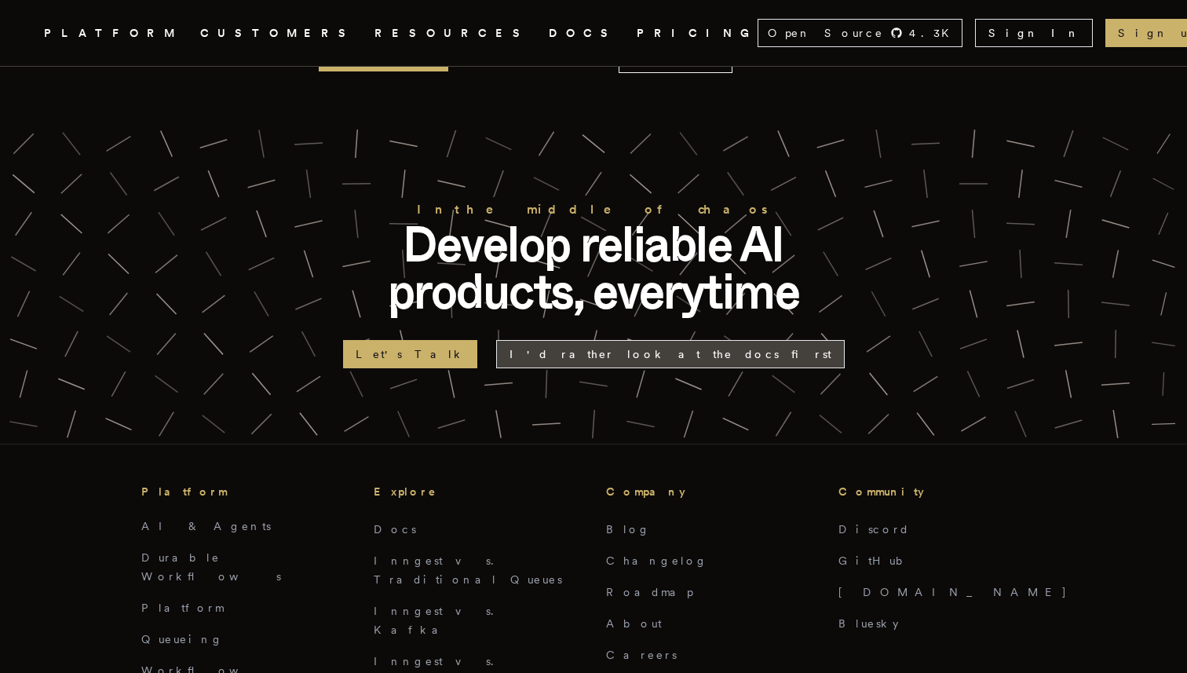
click at [585, 340] on link "I'd rather look at the docs first" at bounding box center [670, 354] width 349 height 28
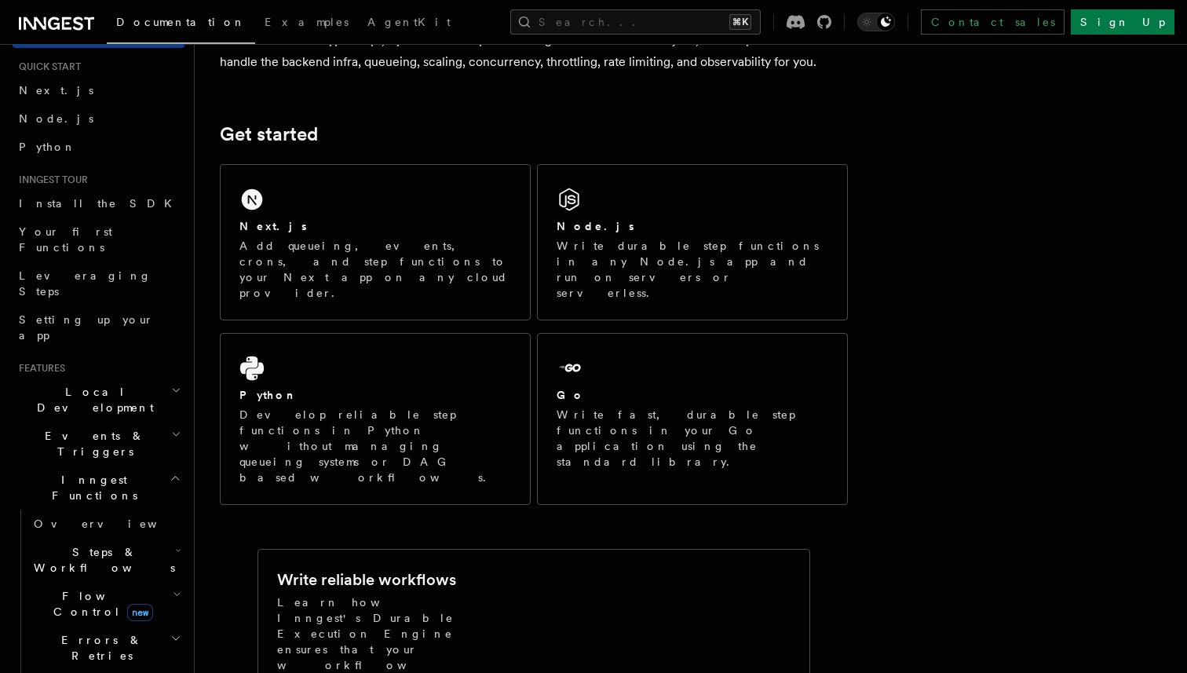
scroll to position [41, 0]
click at [123, 418] on h2 "Events & Triggers" at bounding box center [99, 440] width 172 height 44
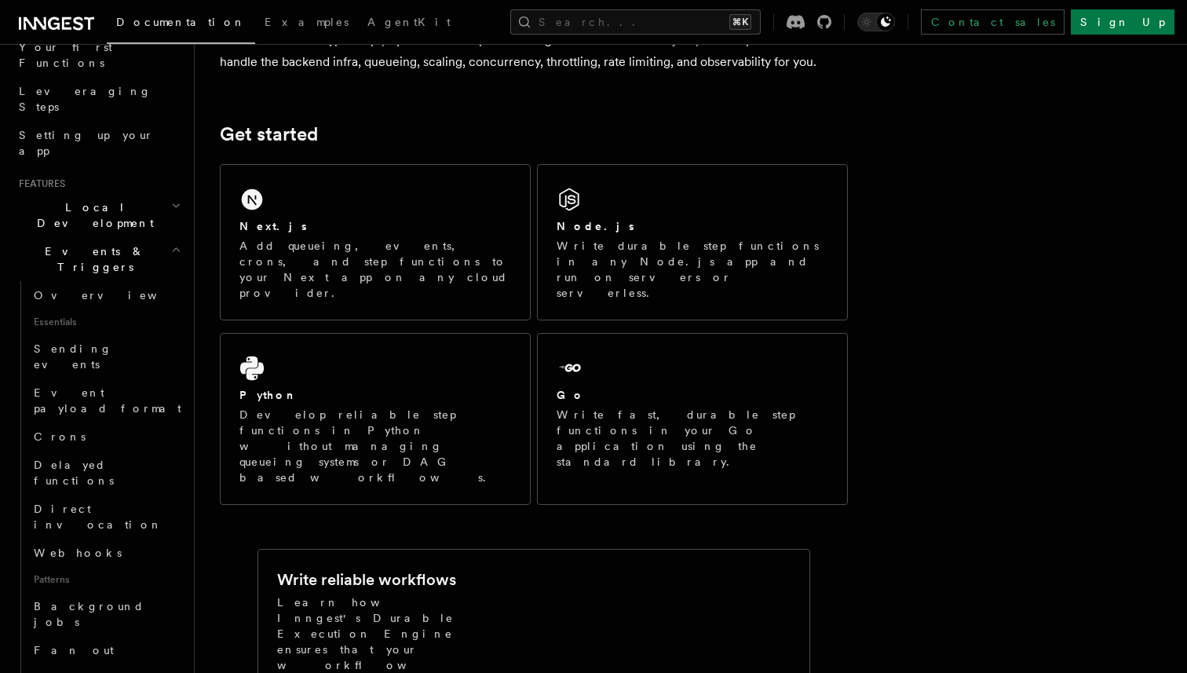
scroll to position [240, 0]
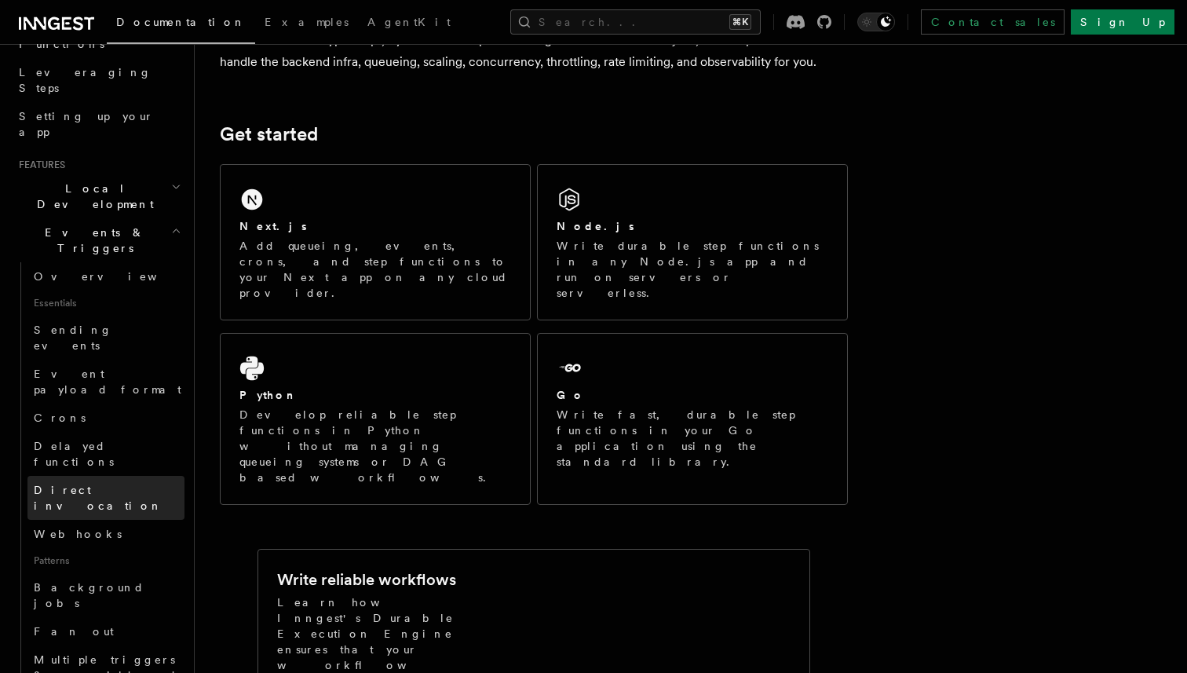
click at [124, 476] on link "Direct invocation" at bounding box center [105, 498] width 157 height 44
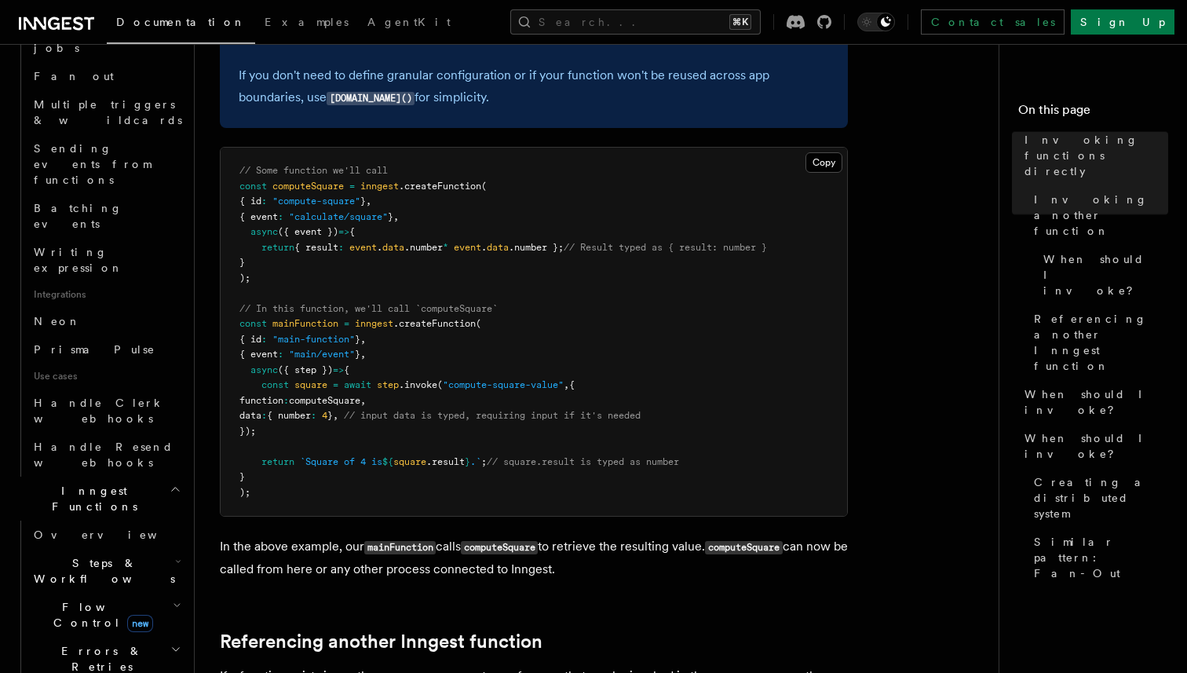
scroll to position [553, 0]
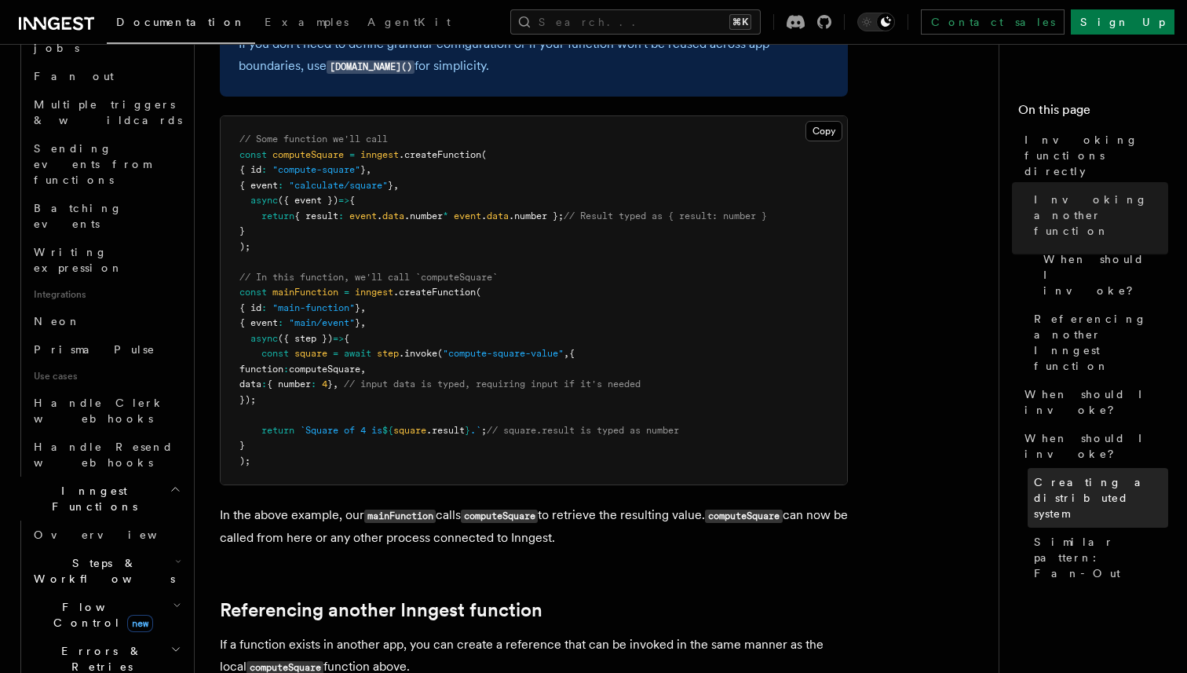
click at [1050, 474] on span "Creating a distributed system" at bounding box center [1101, 497] width 134 height 47
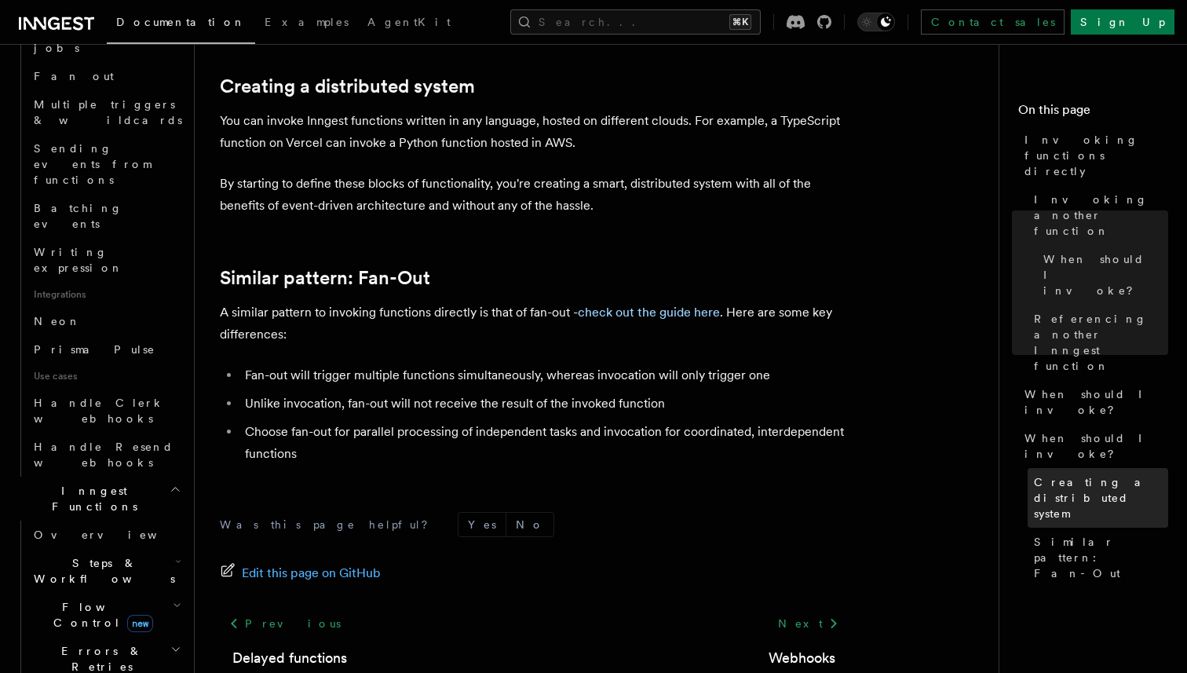
scroll to position [2132, 0]
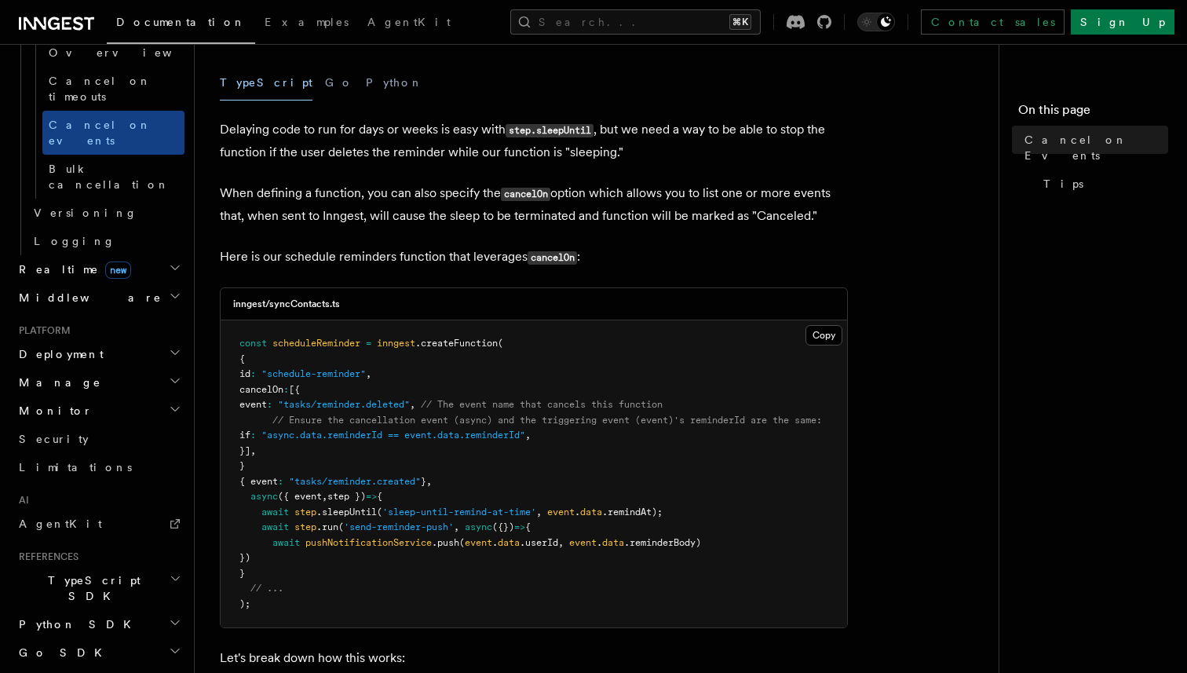
scroll to position [228, 0]
